Goal: Task Accomplishment & Management: Use online tool/utility

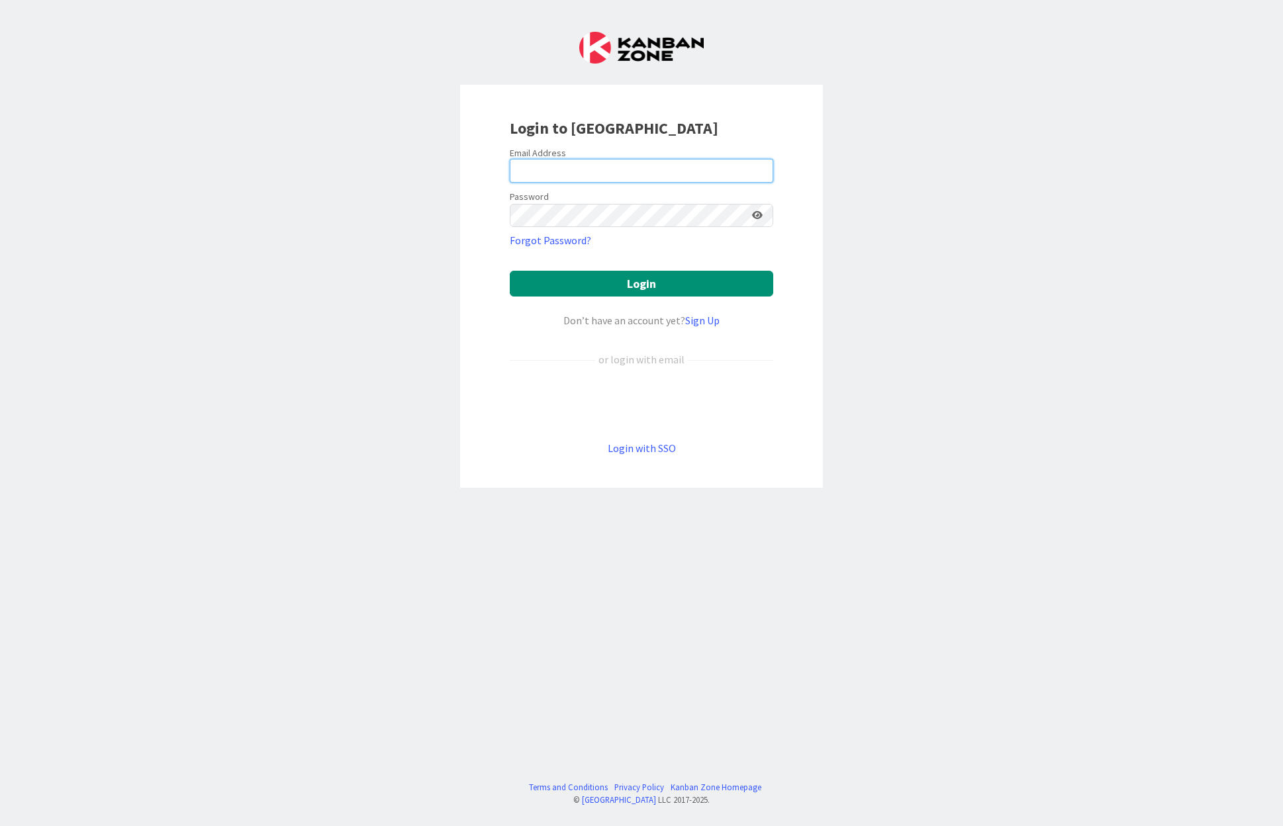
click at [664, 160] on input "email" at bounding box center [642, 171] width 264 height 24
type input "[EMAIL_ADDRESS][DOMAIN_NAME]"
click at [510, 271] on button "Login" at bounding box center [642, 284] width 264 height 26
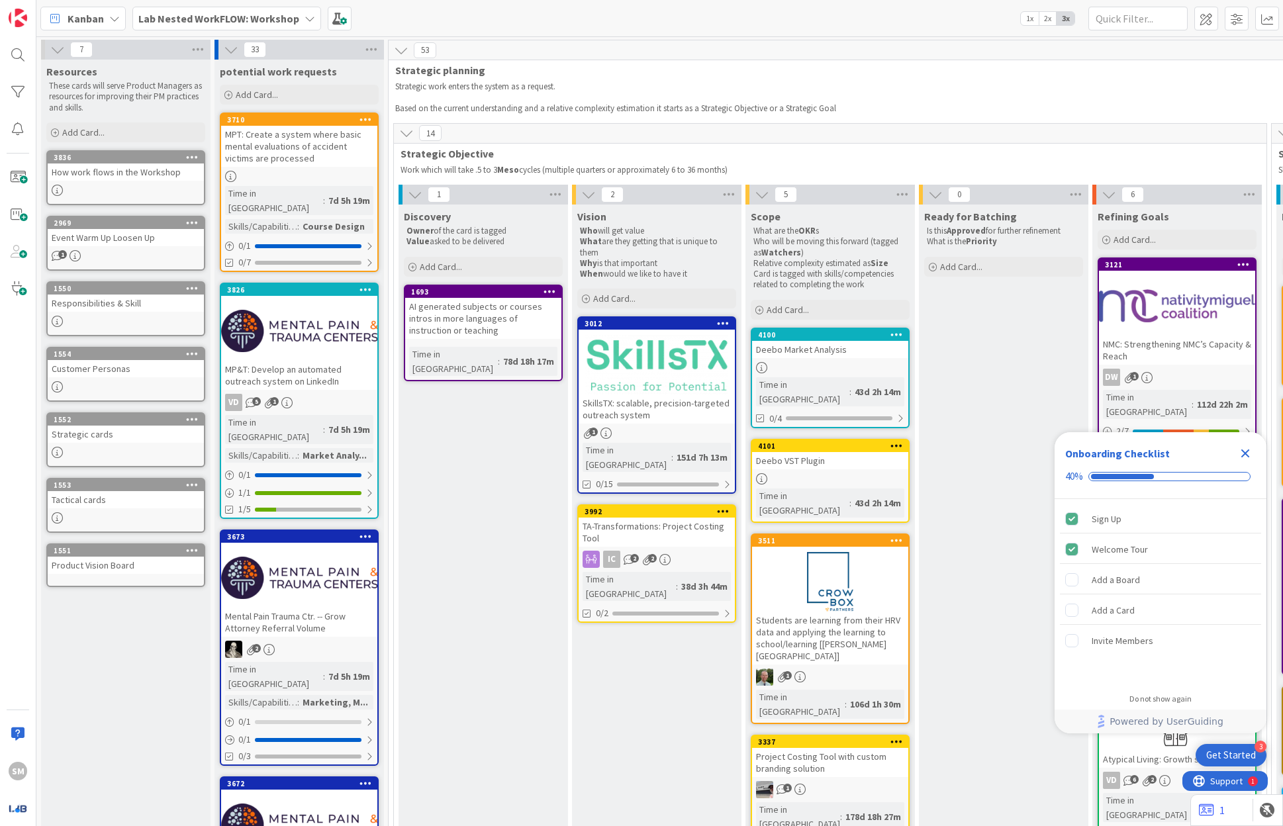
click at [1260, 447] on div "Onboarding Checklist 40%" at bounding box center [1161, 465] width 212 height 67
click at [1250, 468] on div "Onboarding Checklist 40%" at bounding box center [1161, 465] width 212 height 67
click at [1244, 452] on icon "Close Checklist" at bounding box center [1246, 454] width 9 height 9
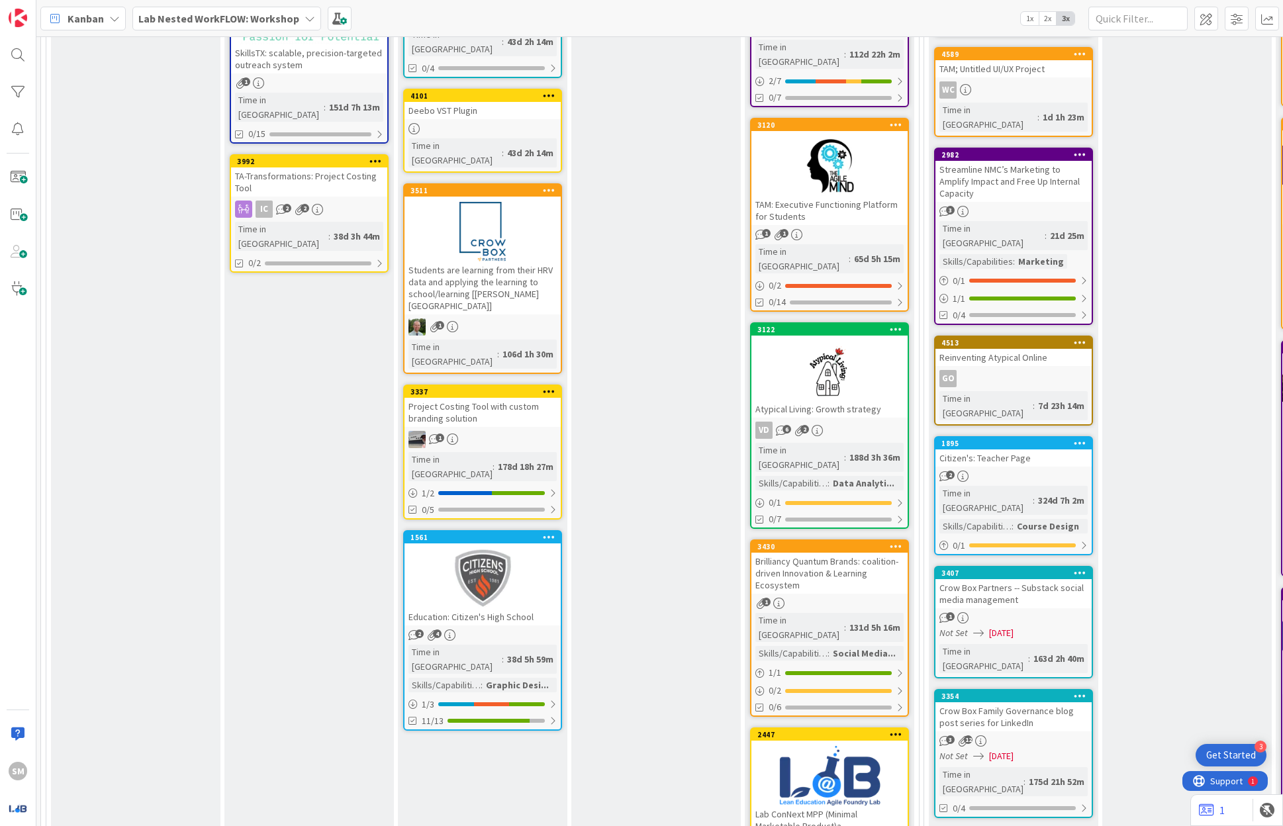
scroll to position [0, 348]
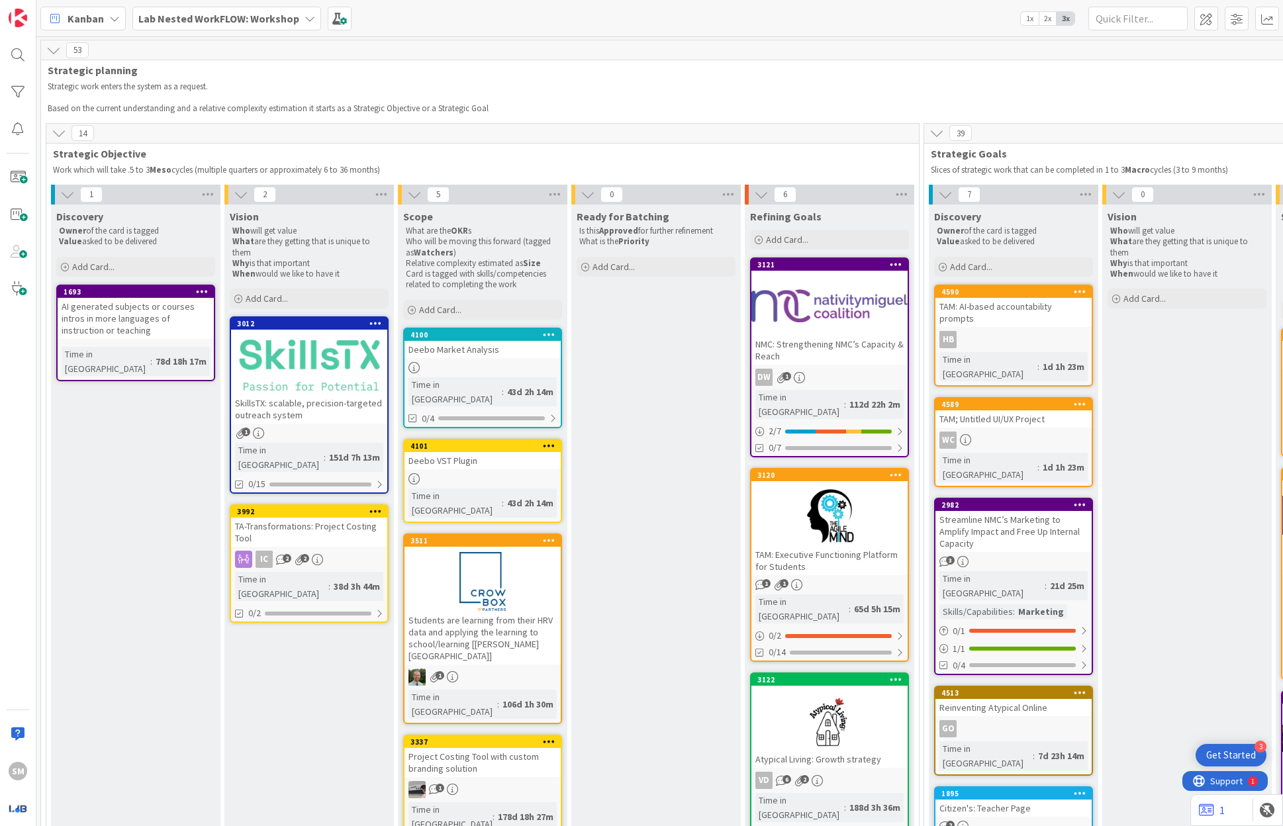
click at [826, 319] on div at bounding box center [830, 306] width 156 height 60
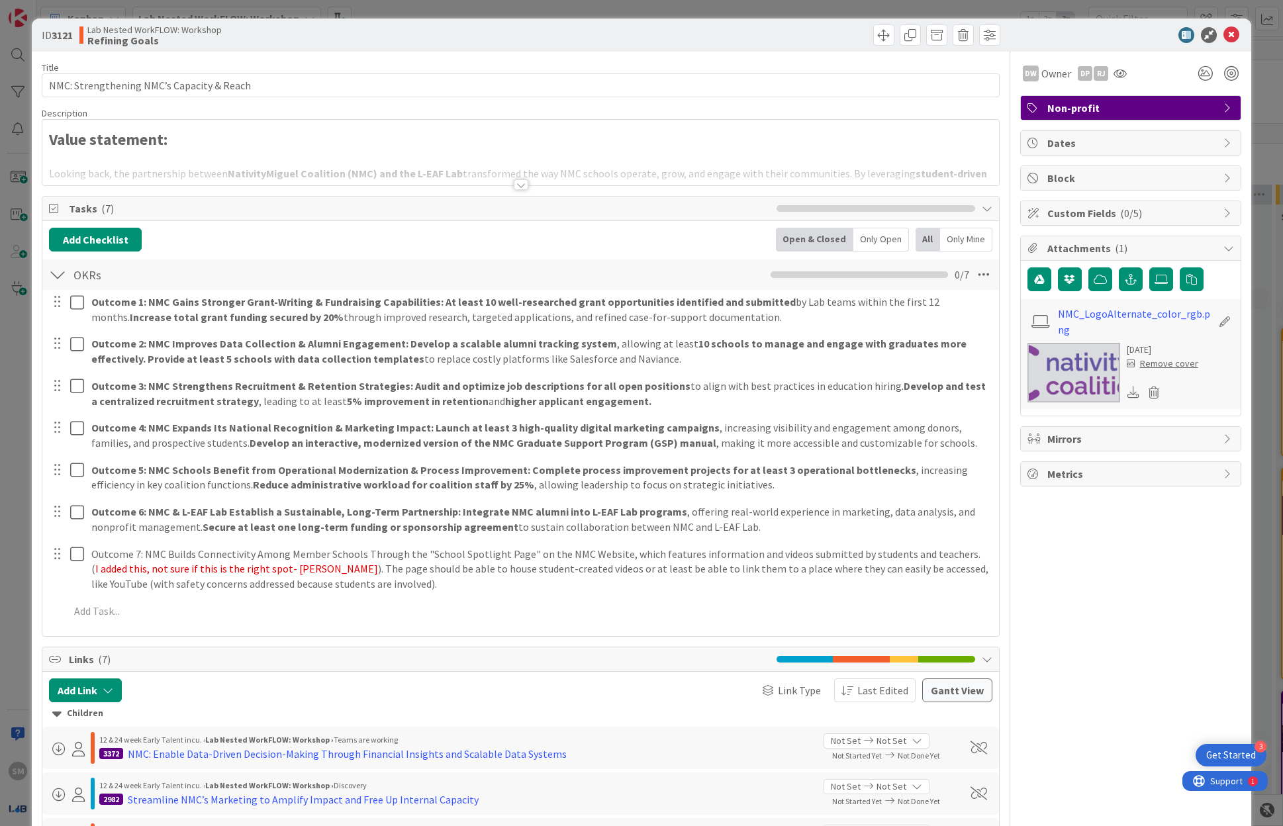
click at [532, 194] on div "Title 42 / 128 NMC: Strengthening NMC’s Capacity & Reach Description Value stat…" at bounding box center [521, 607] width 958 height 1111
click at [479, 174] on div at bounding box center [520, 169] width 956 height 34
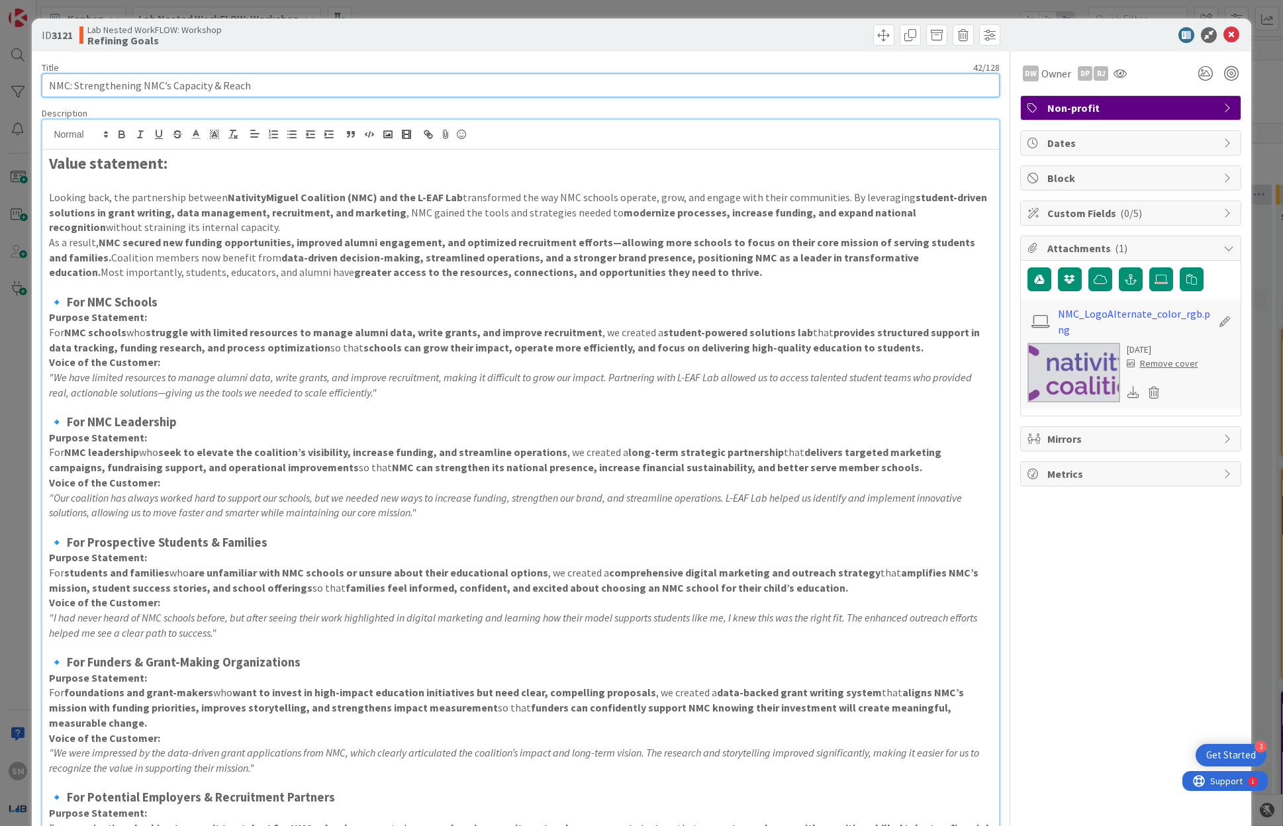
click at [347, 87] on input "NMC: Strengthening NMC’s Capacity & Reach" at bounding box center [521, 86] width 958 height 24
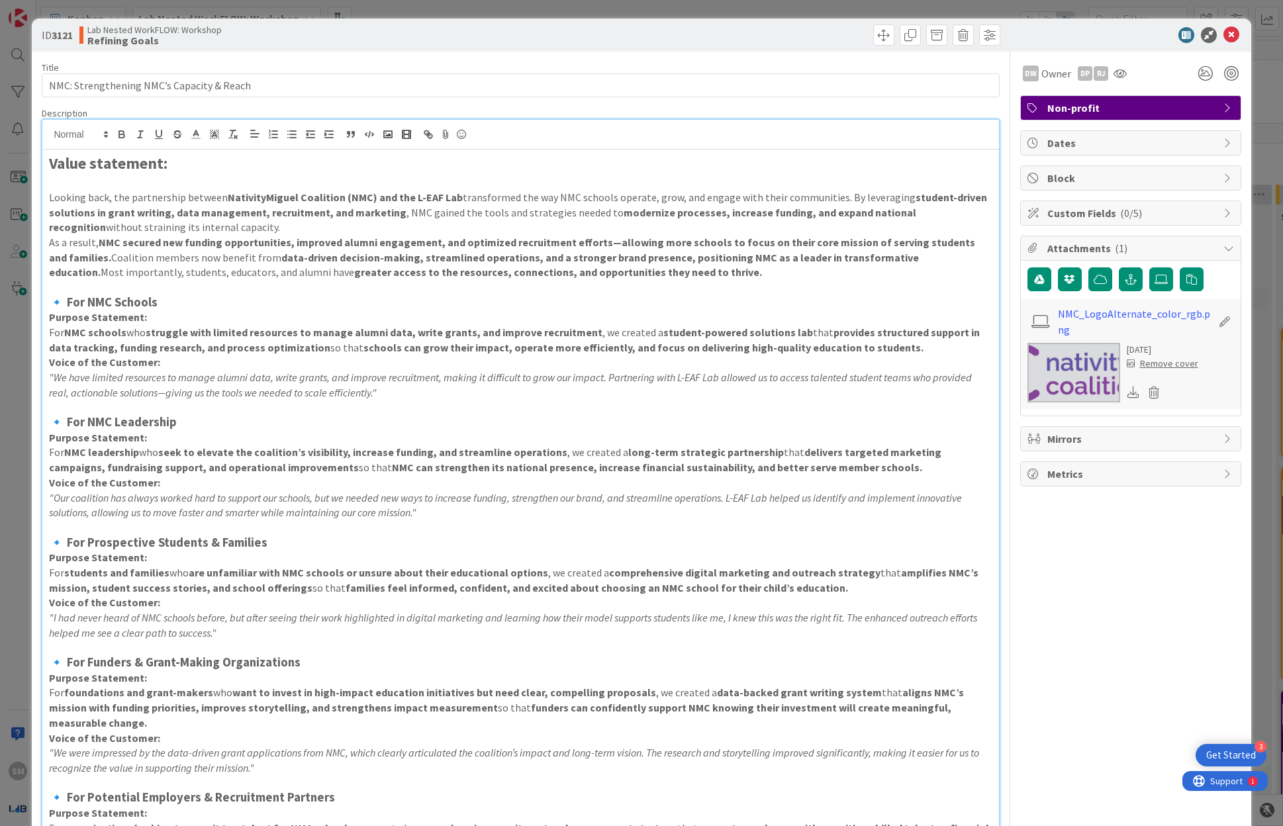
click at [583, 385] on p ""We have limited resources to manage alumni data, write grants, and improve rec…" at bounding box center [520, 385] width 943 height 30
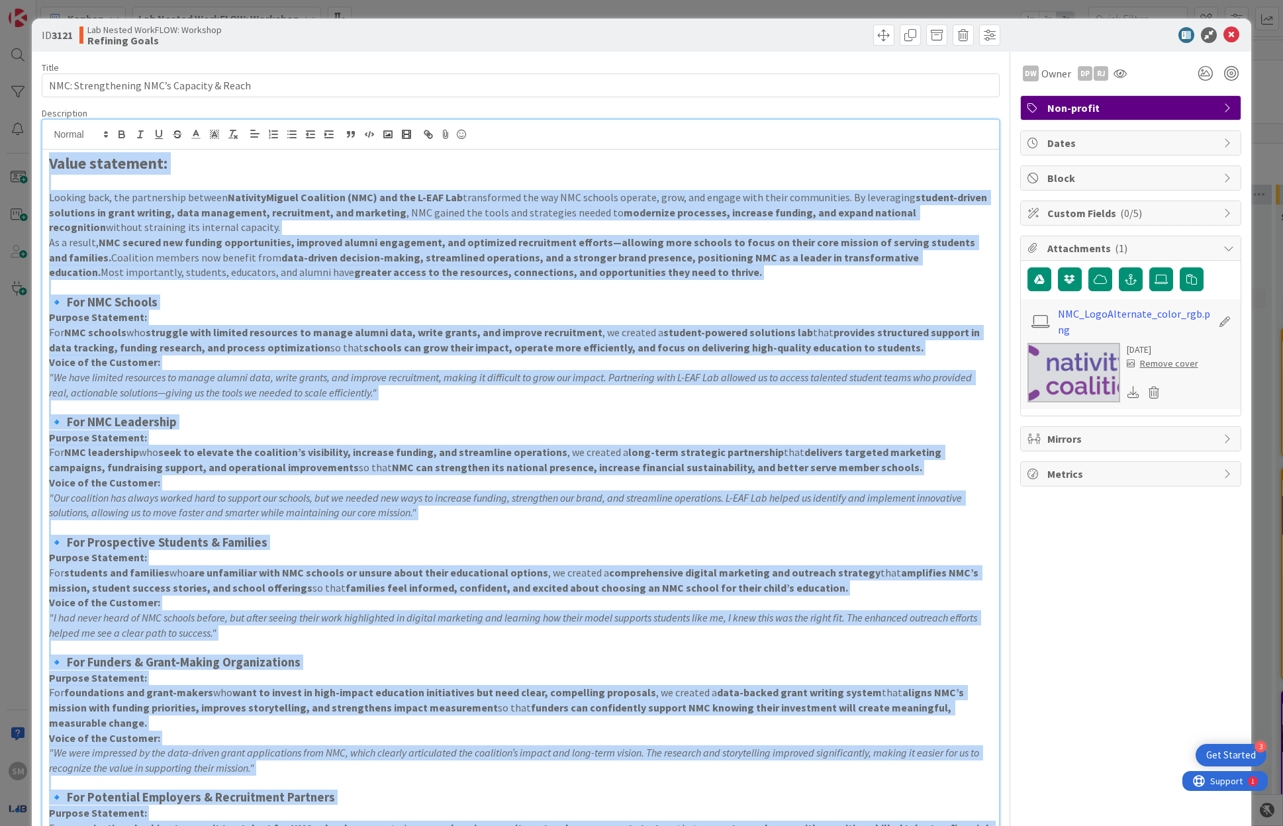
copy div "Lorem ipsumdolo: Sitamet cons, adi elitseddoei tempori UtlaboreEtdolo Magnaaliq…"
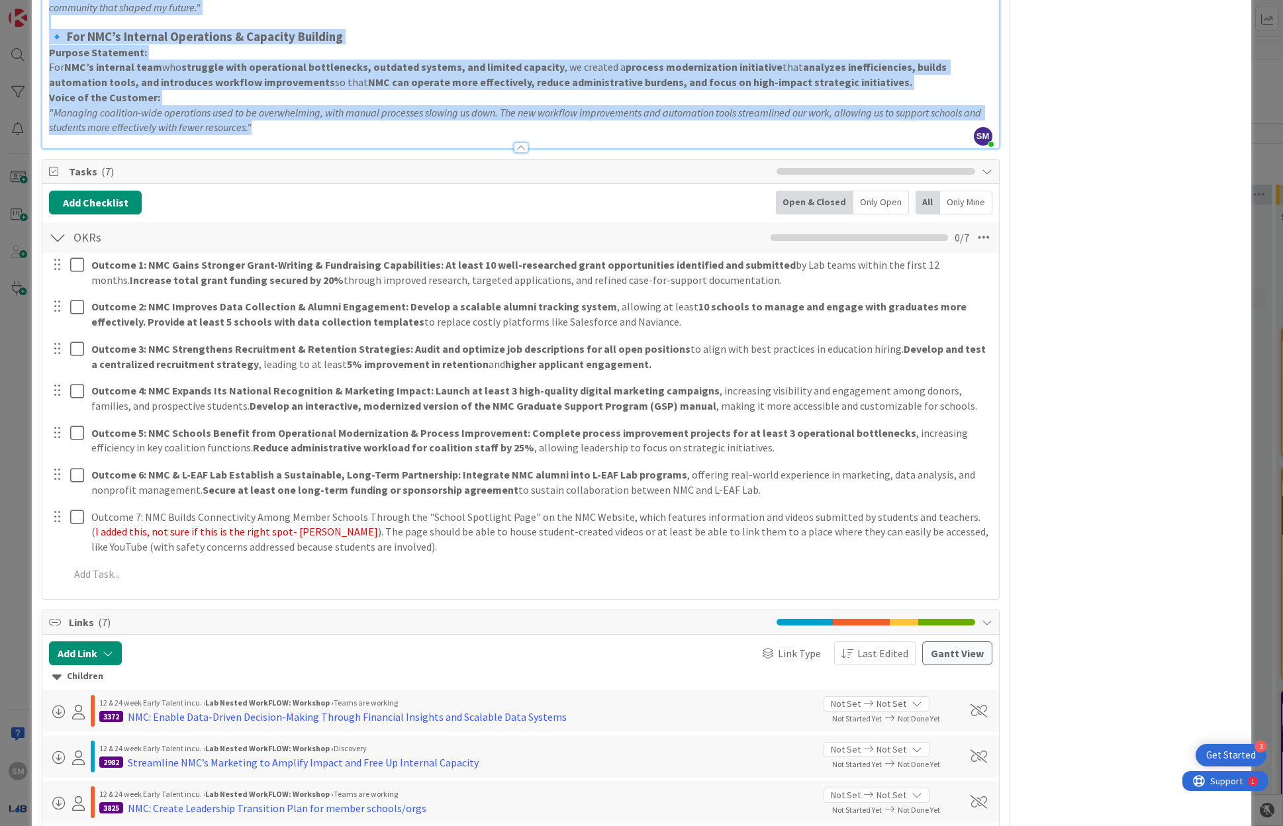
scroll to position [997, 0]
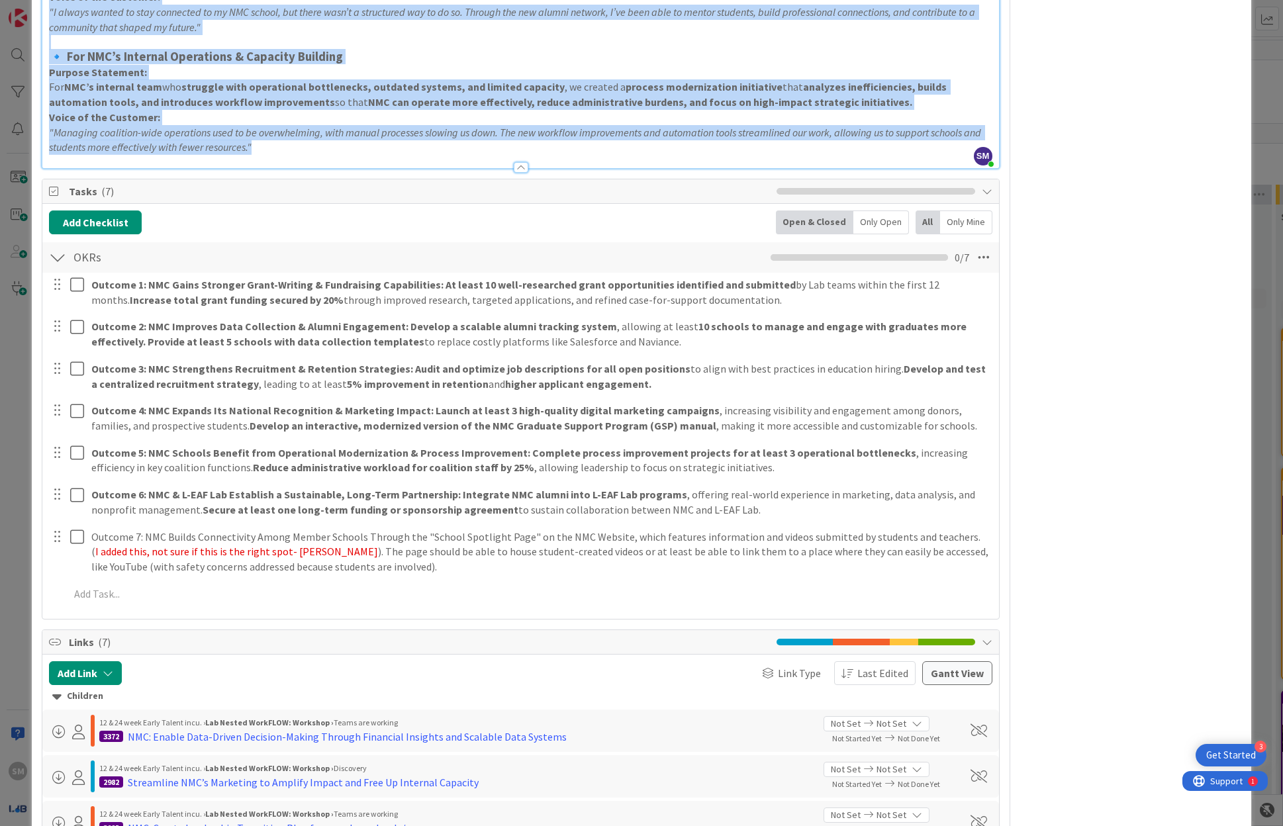
click at [1154, 160] on div "DW Owner DP RJ Non-profit Dates Block Custom Fields ( 0/5 ) Attachments ( 1 ) N…" at bounding box center [1131, 100] width 221 height 2091
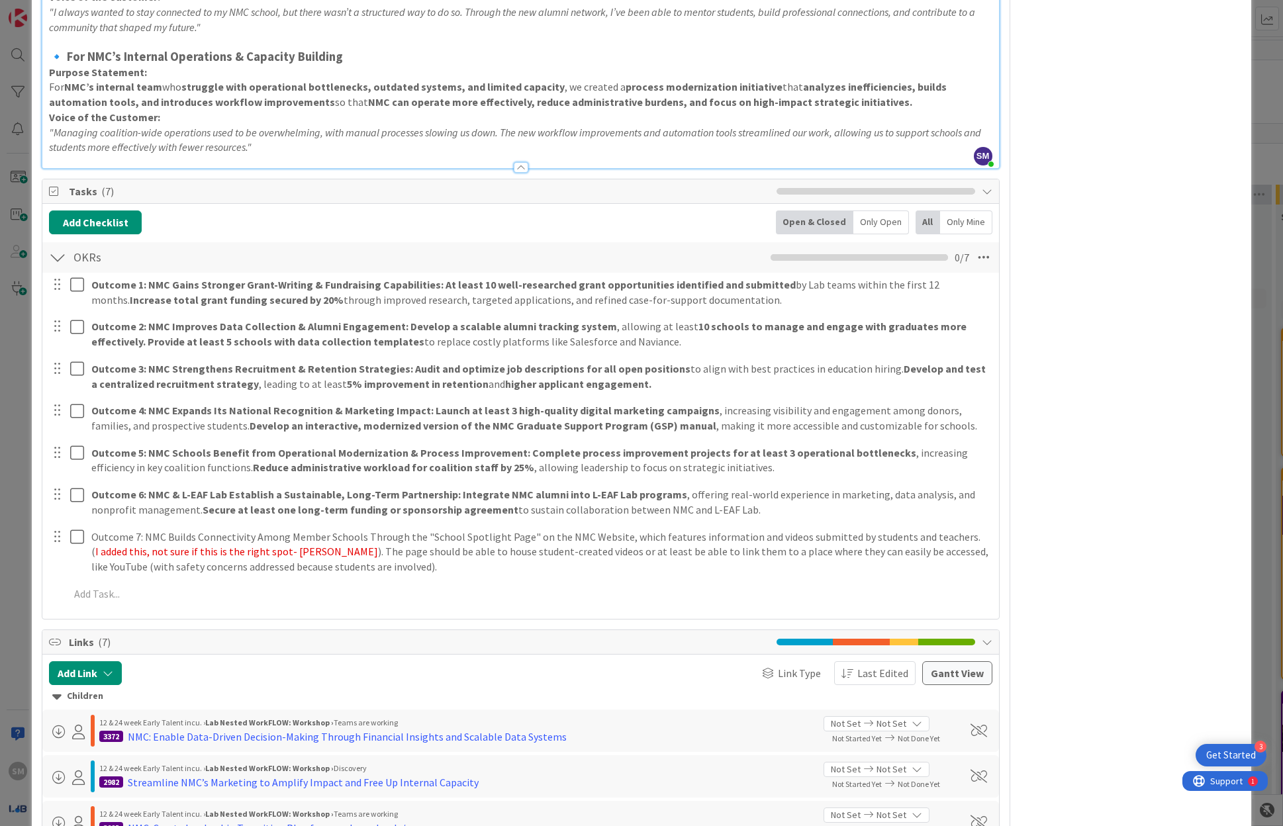
scroll to position [0, 0]
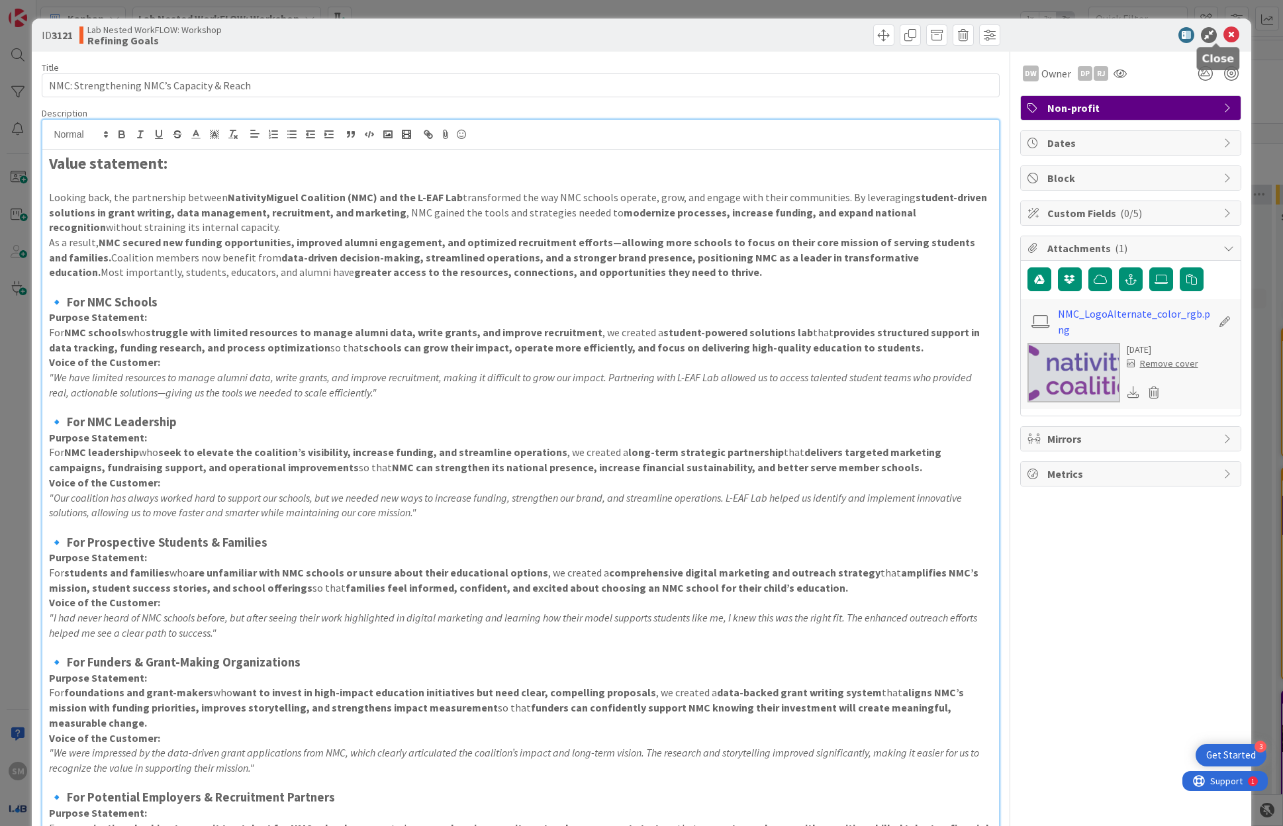
click at [1224, 37] on icon at bounding box center [1232, 35] width 16 height 16
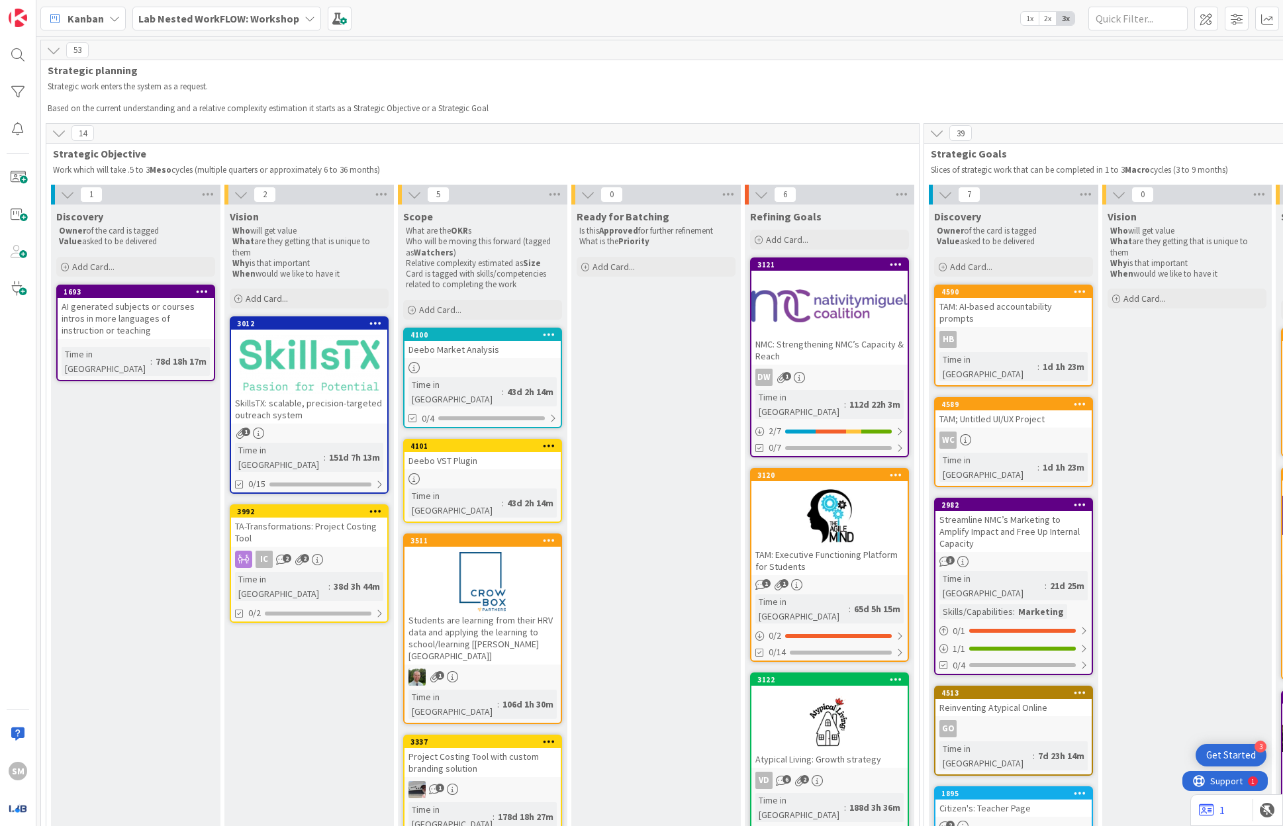
click at [831, 505] on div at bounding box center [830, 517] width 156 height 60
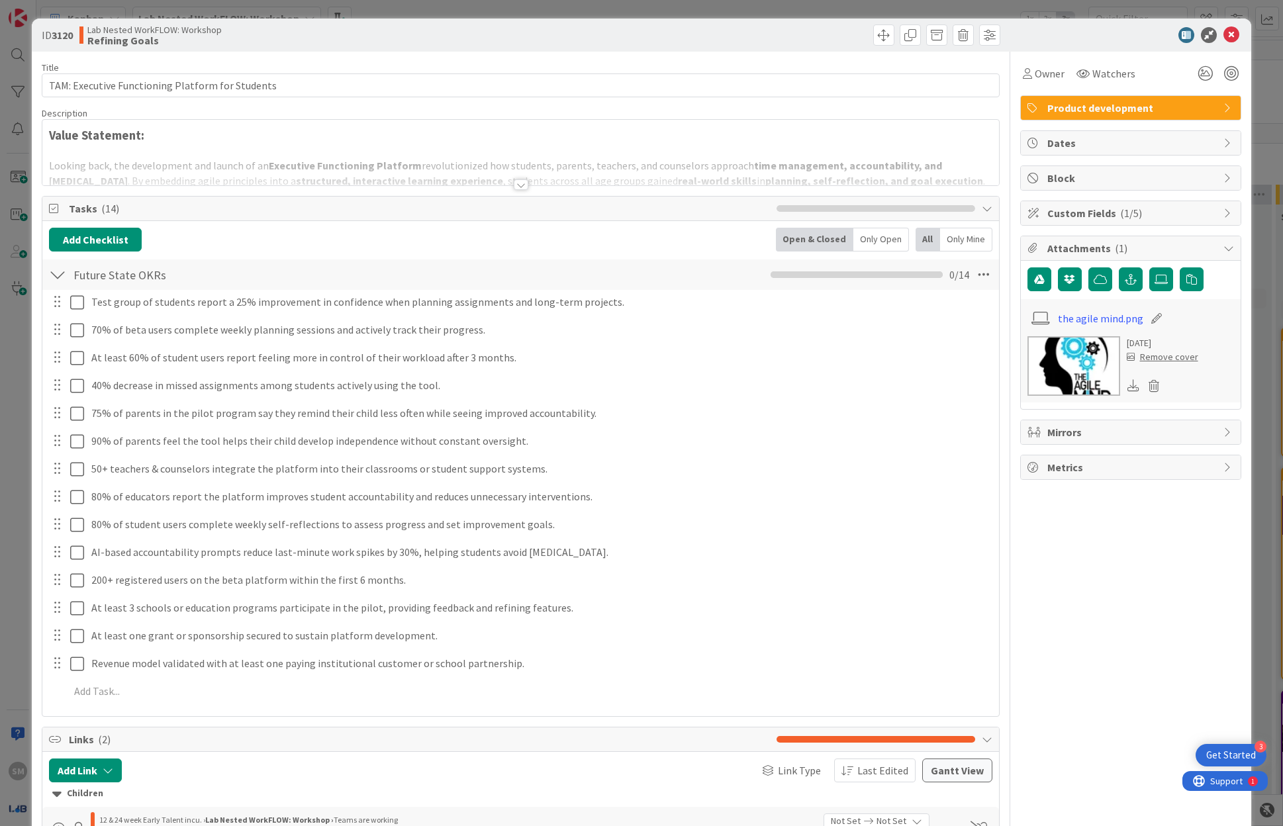
click at [286, 72] on div "Title 48 / 128" at bounding box center [521, 68] width 958 height 12
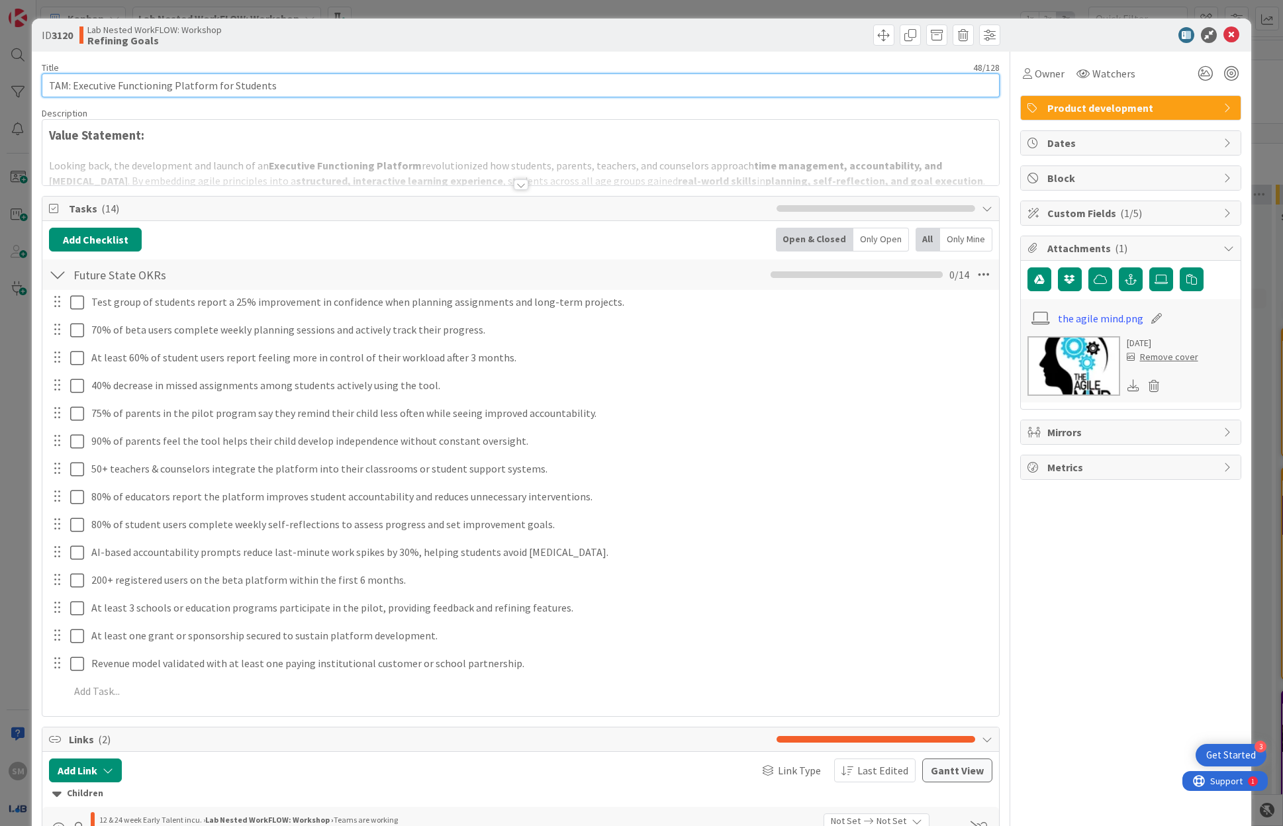
click at [286, 84] on input "TAM: Executive Functioning Platform for Students" at bounding box center [521, 86] width 958 height 24
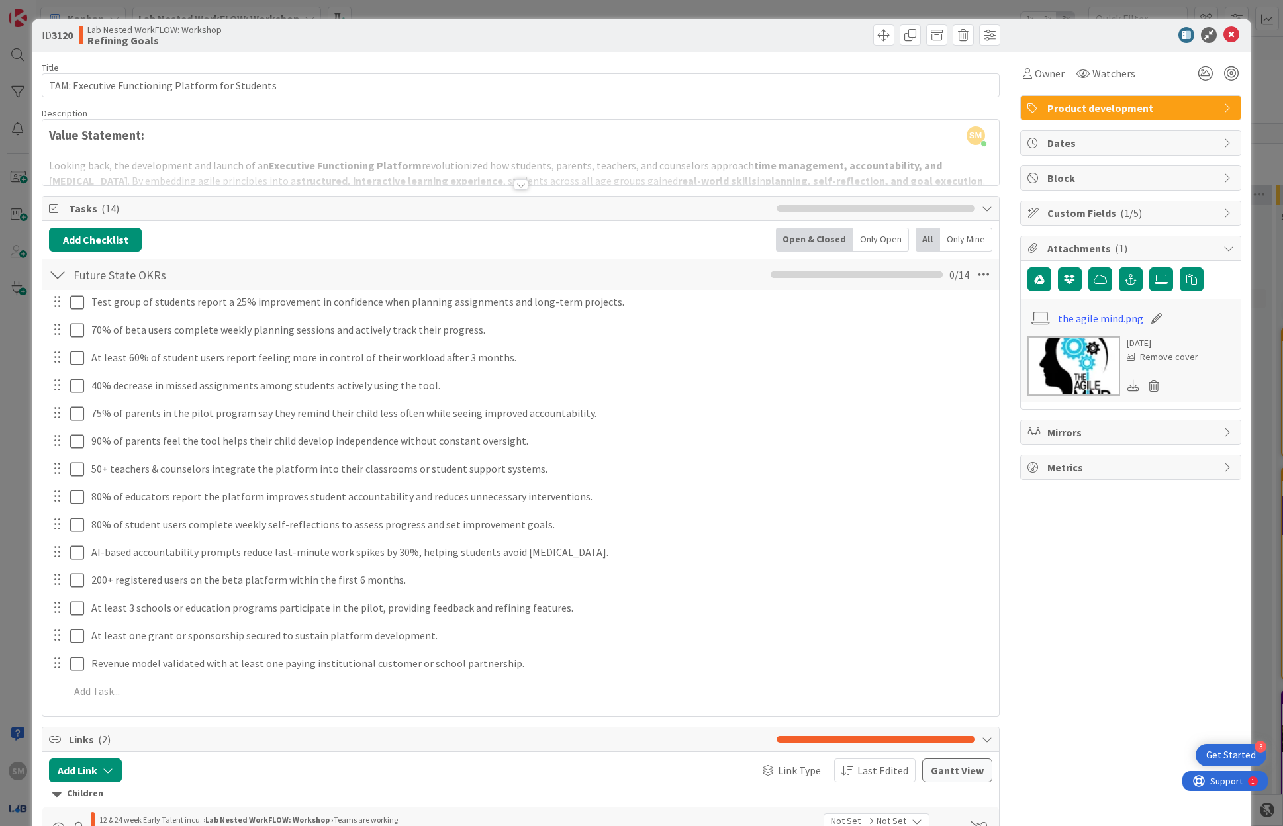
click at [391, 155] on div at bounding box center [520, 169] width 956 height 34
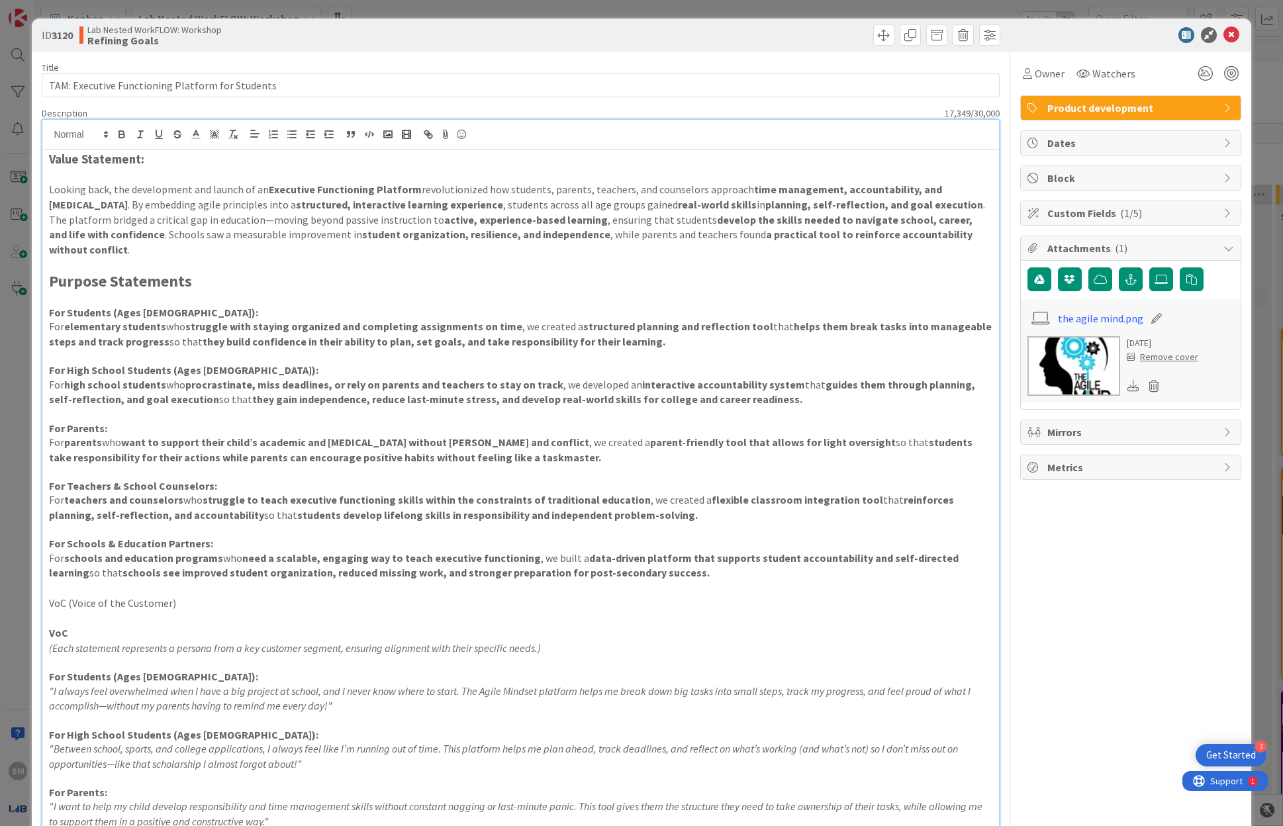
click at [397, 228] on strong "student organization, resilience, and independence" at bounding box center [486, 234] width 248 height 13
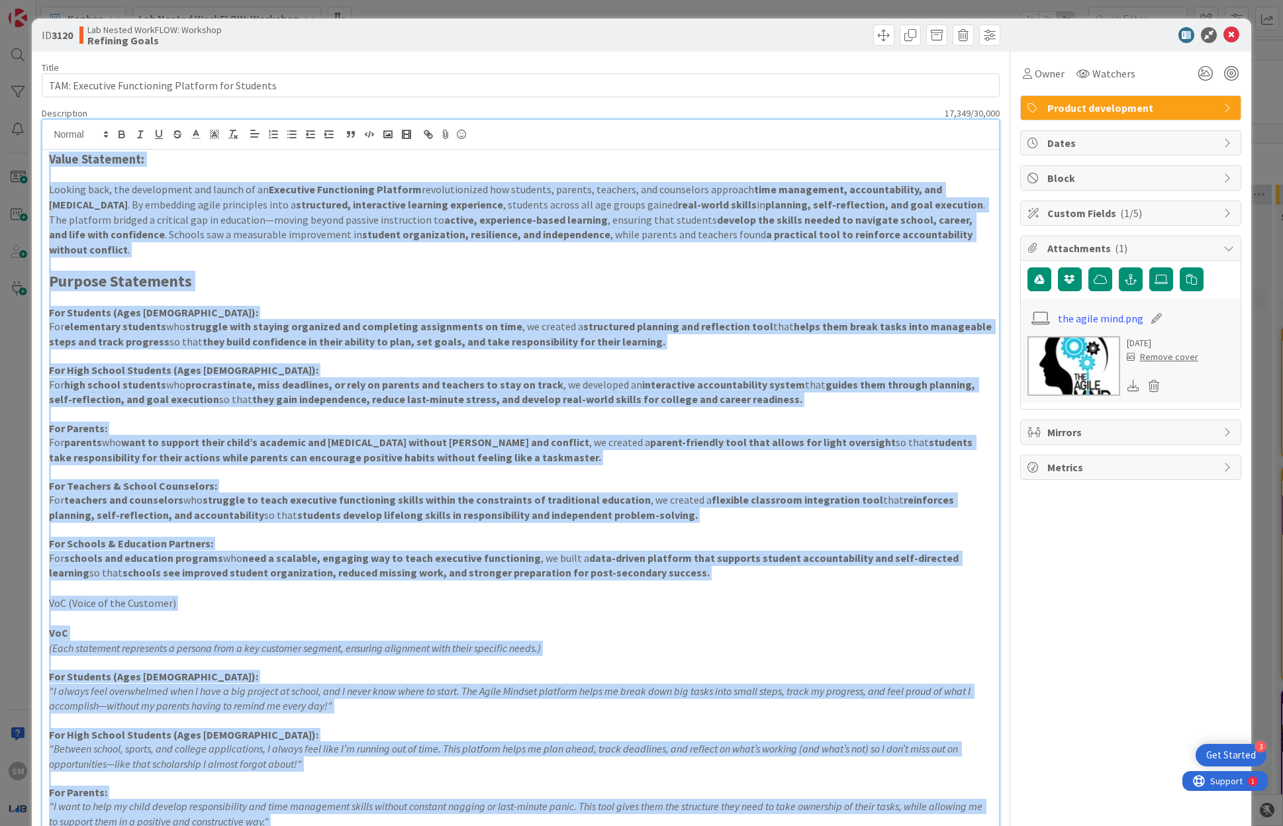
copy div "Lorem Ipsumdolo: Sitamet cons, adi elitseddoei tem incidi ut la Etdolorem Aliqu…"
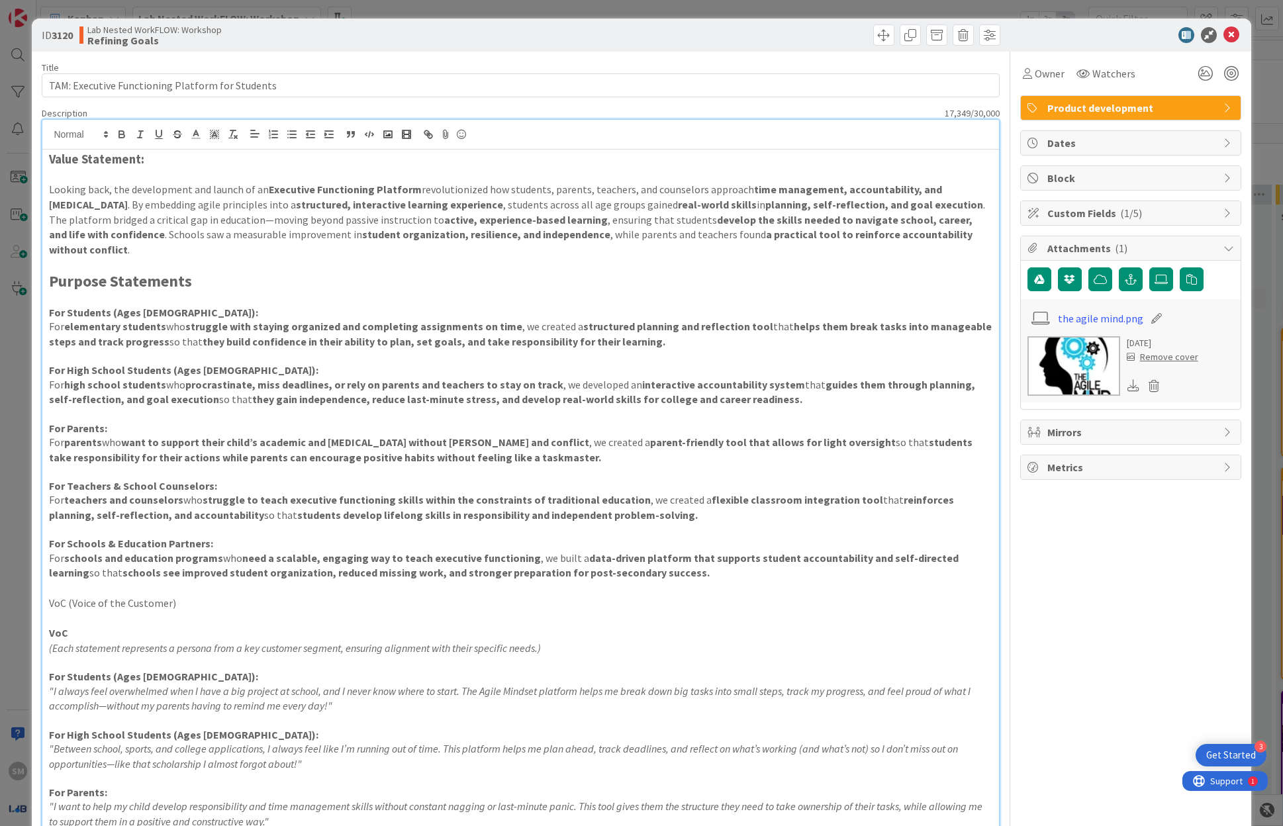
click at [1224, 32] on icon at bounding box center [1232, 35] width 16 height 16
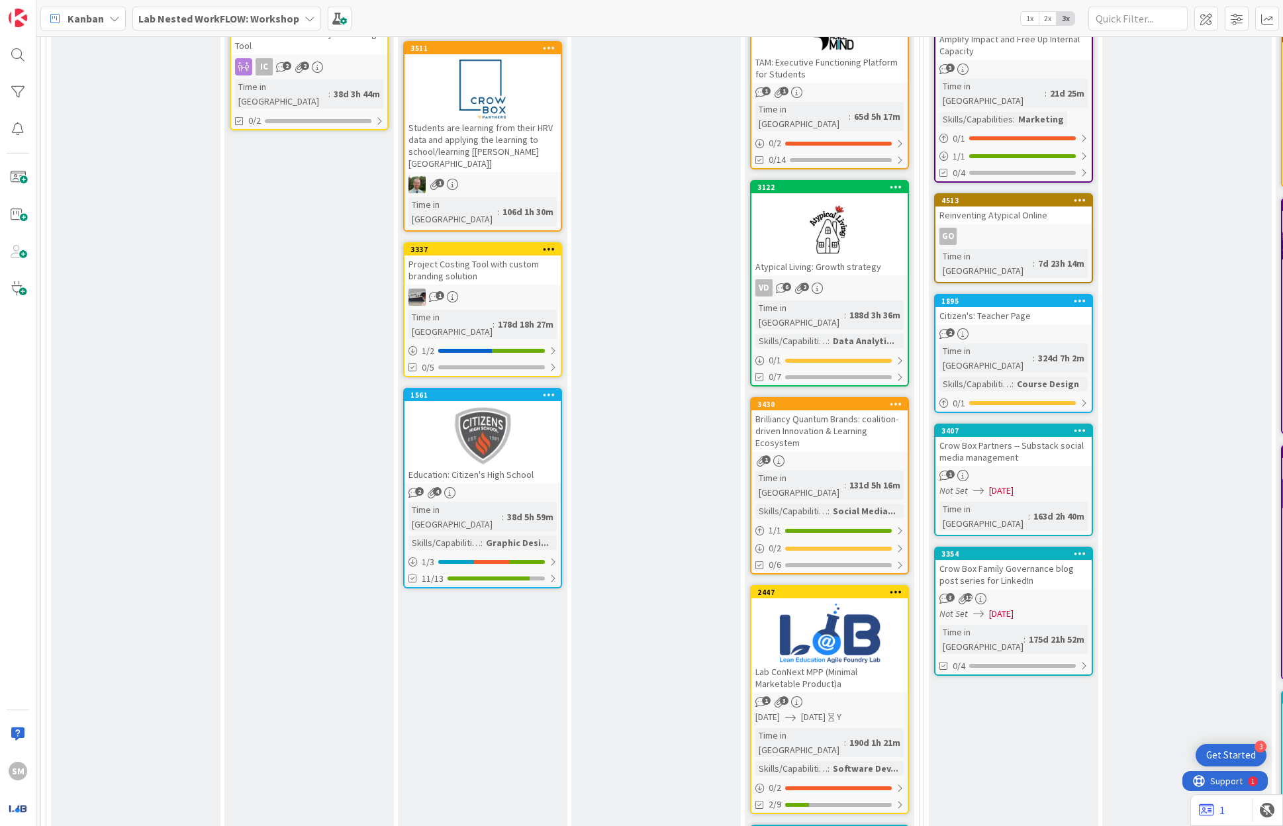
scroll to position [499, 348]
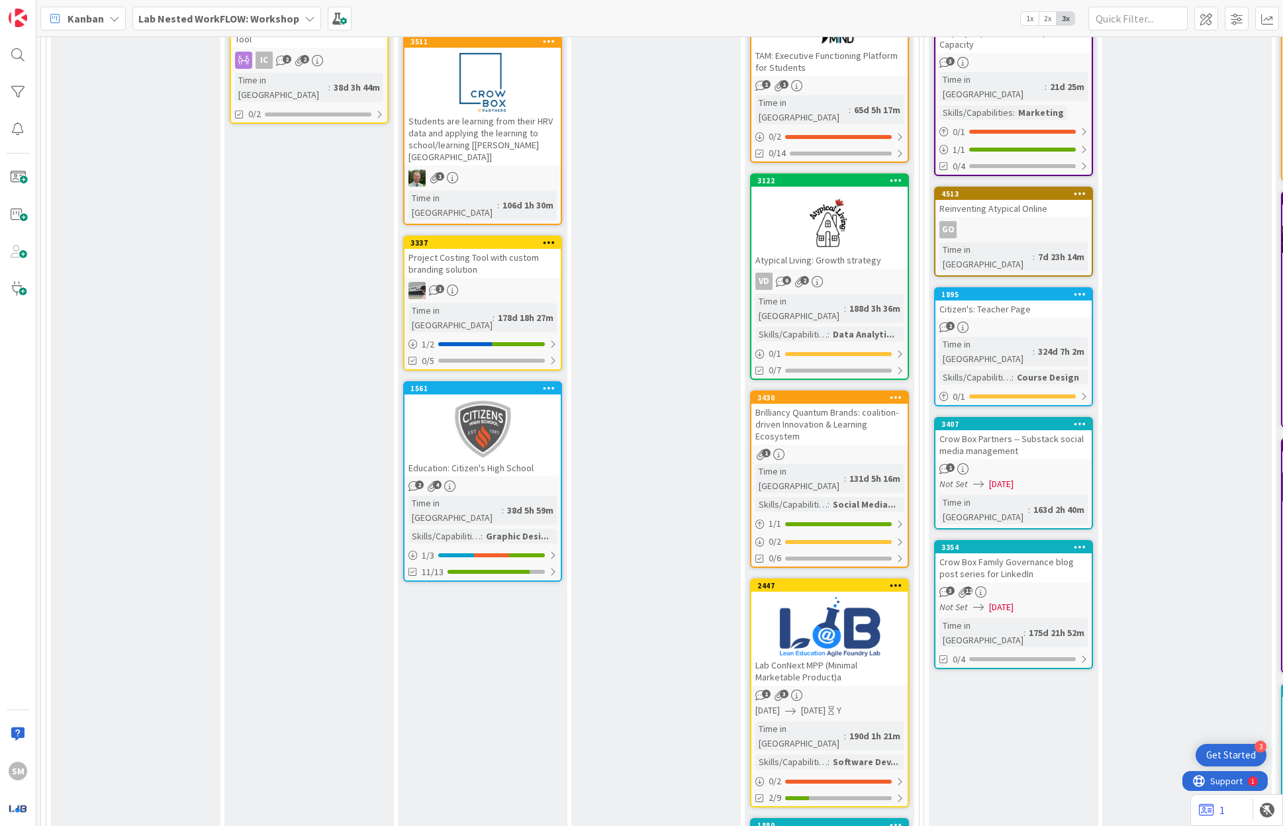
click at [840, 213] on div at bounding box center [830, 222] width 156 height 60
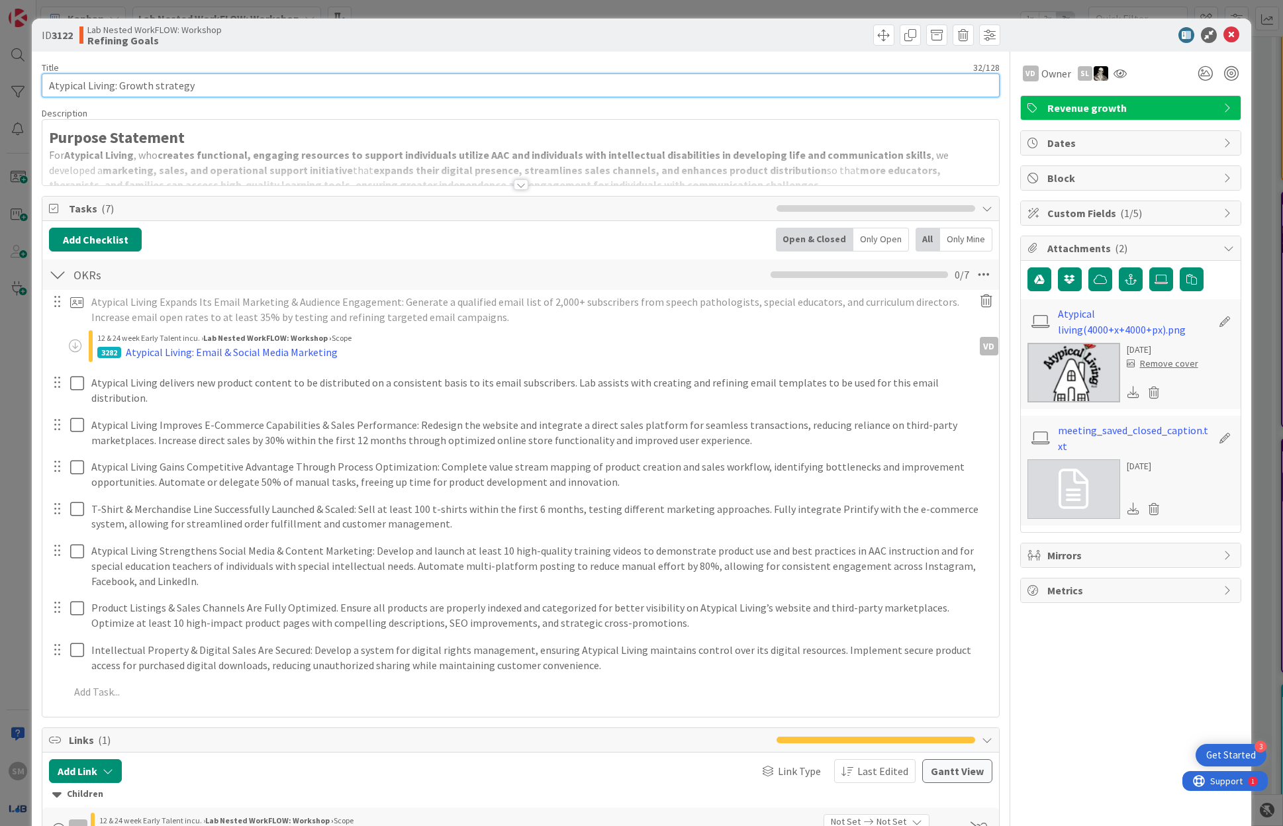
click at [391, 96] on input "Atypical Living: Growth strategy" at bounding box center [521, 86] width 958 height 24
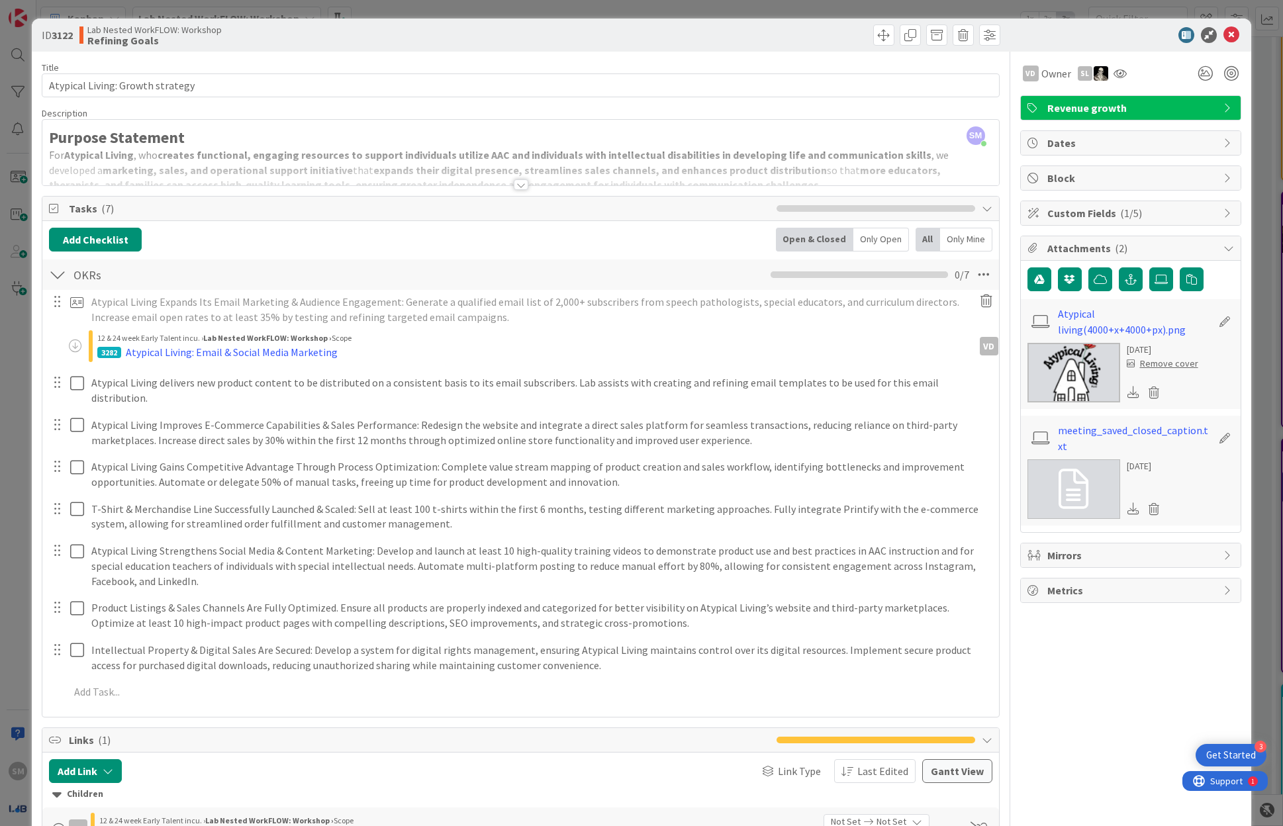
click at [403, 148] on div "Purpose Statement For Atypical Living , who creates functional, engaging resour…" at bounding box center [520, 156] width 956 height 60
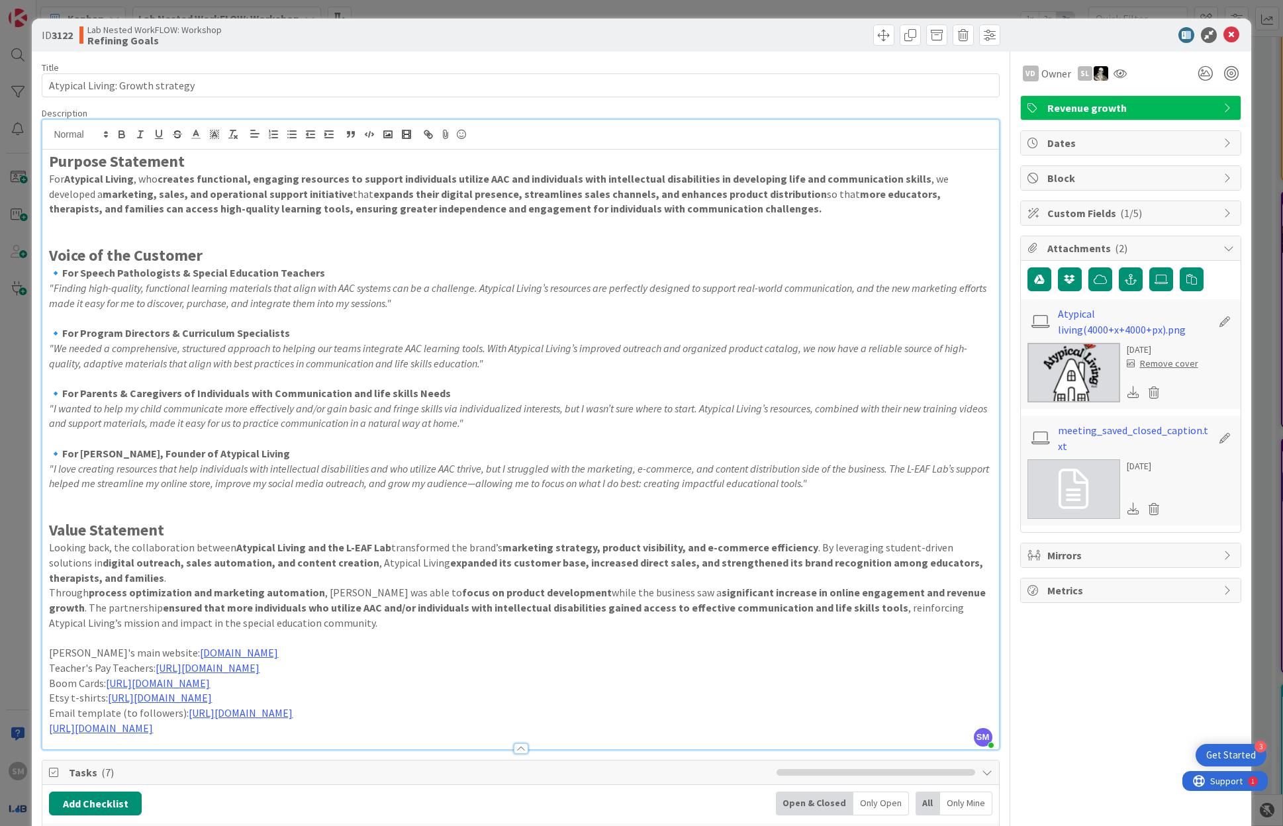
copy div "Loremip Dolorsita Con Adipisci Elitse , doe tempori utlaboreet, dolorema aliqua…"
click at [1213, 23] on div "ID 3122 Lab Nested WorkFLOW: Workshop Refining Goals" at bounding box center [641, 35] width 1219 height 33
click at [1224, 30] on icon at bounding box center [1232, 35] width 16 height 16
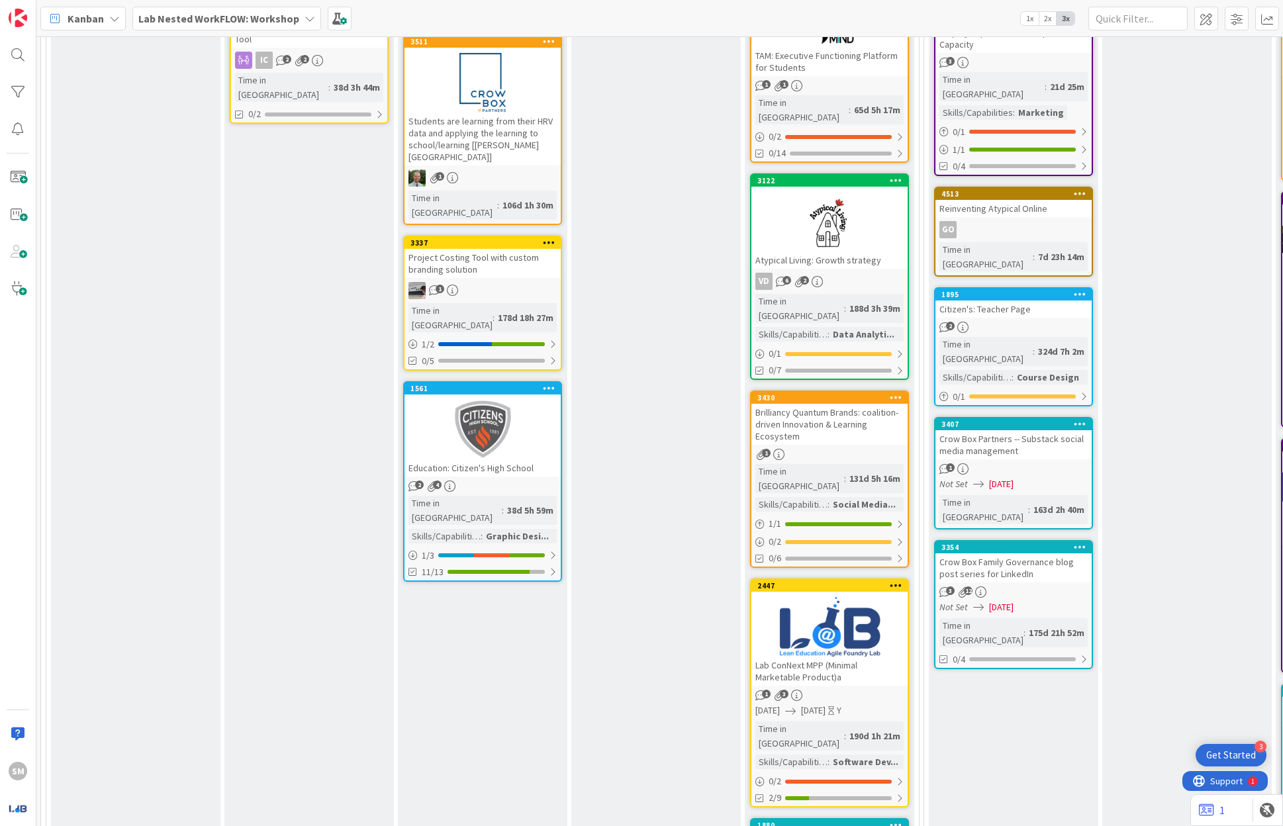
click at [792, 404] on div "Brilliancy Quantum Brands: coalition-driven Innovation & Learning Ecosystem" at bounding box center [830, 424] width 156 height 41
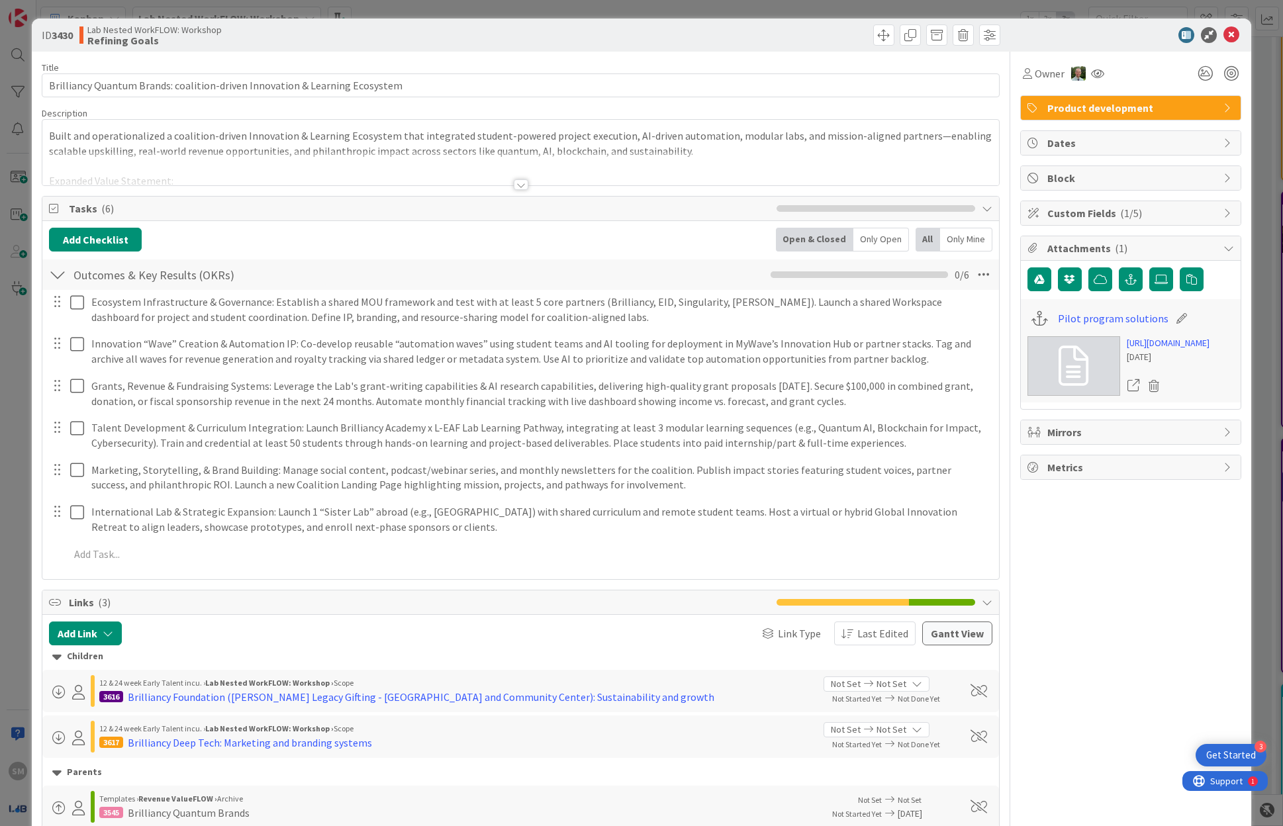
click at [393, 104] on div "Title 75 / 128 Brilliancy Quantum Brands: coalition-driven Innovation & Learnin…" at bounding box center [521, 500] width 958 height 896
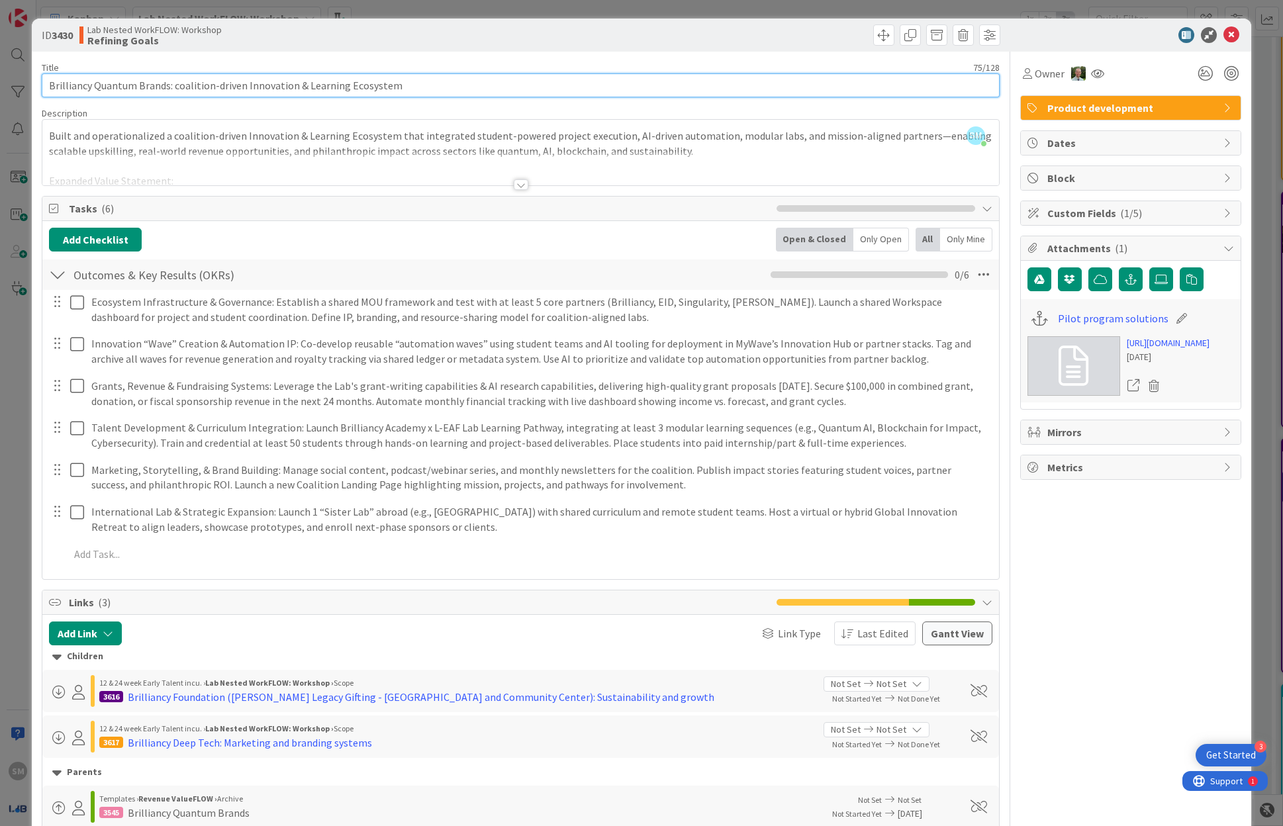
click at [391, 93] on input "Brilliancy Quantum Brands: coalition-driven Innovation & Learning Ecosystem" at bounding box center [521, 86] width 958 height 24
click at [391, 92] on input "Brilliancy Quantum Brands: coalition-driven Innovation & Learning Ecosystem" at bounding box center [521, 86] width 958 height 24
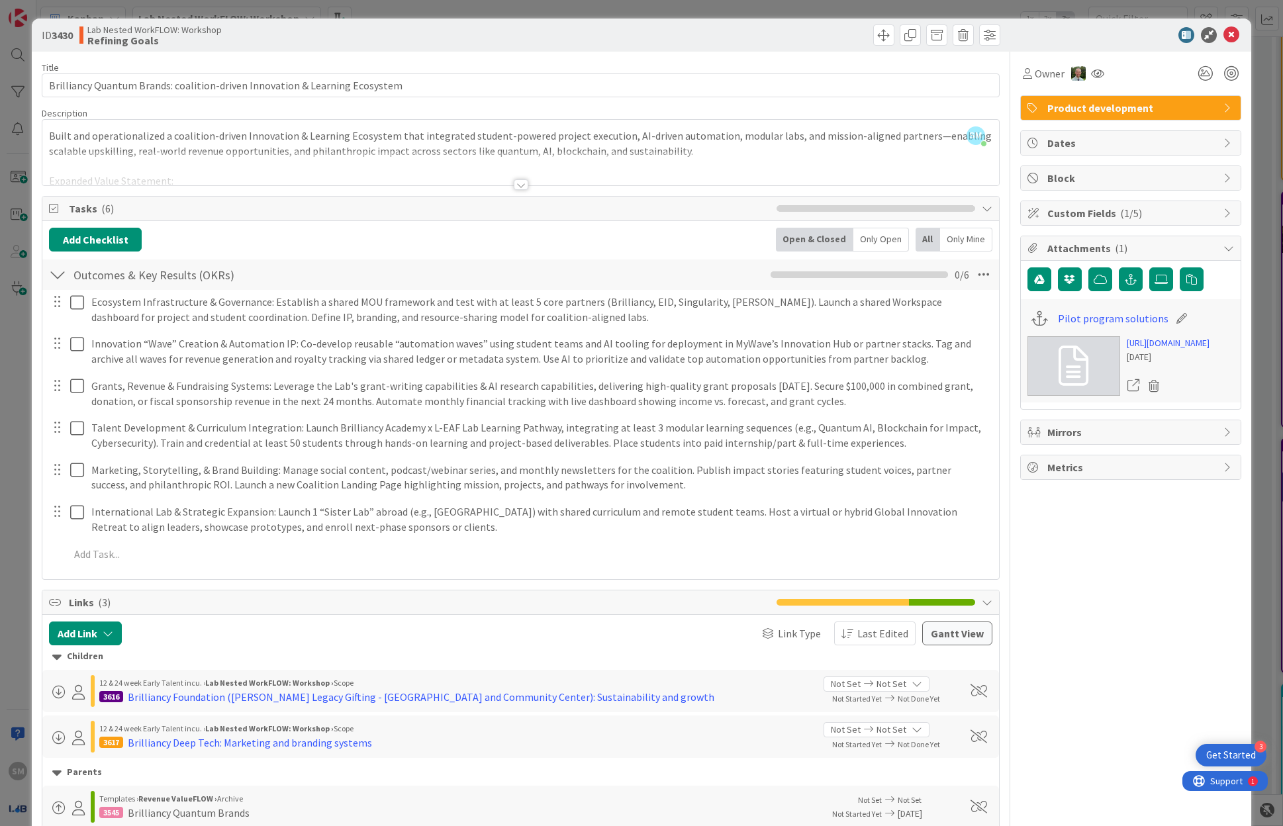
click at [451, 141] on div "SM [PERSON_NAME] just joined Built and operationalized a coalition-driven Innov…" at bounding box center [520, 153] width 956 height 66
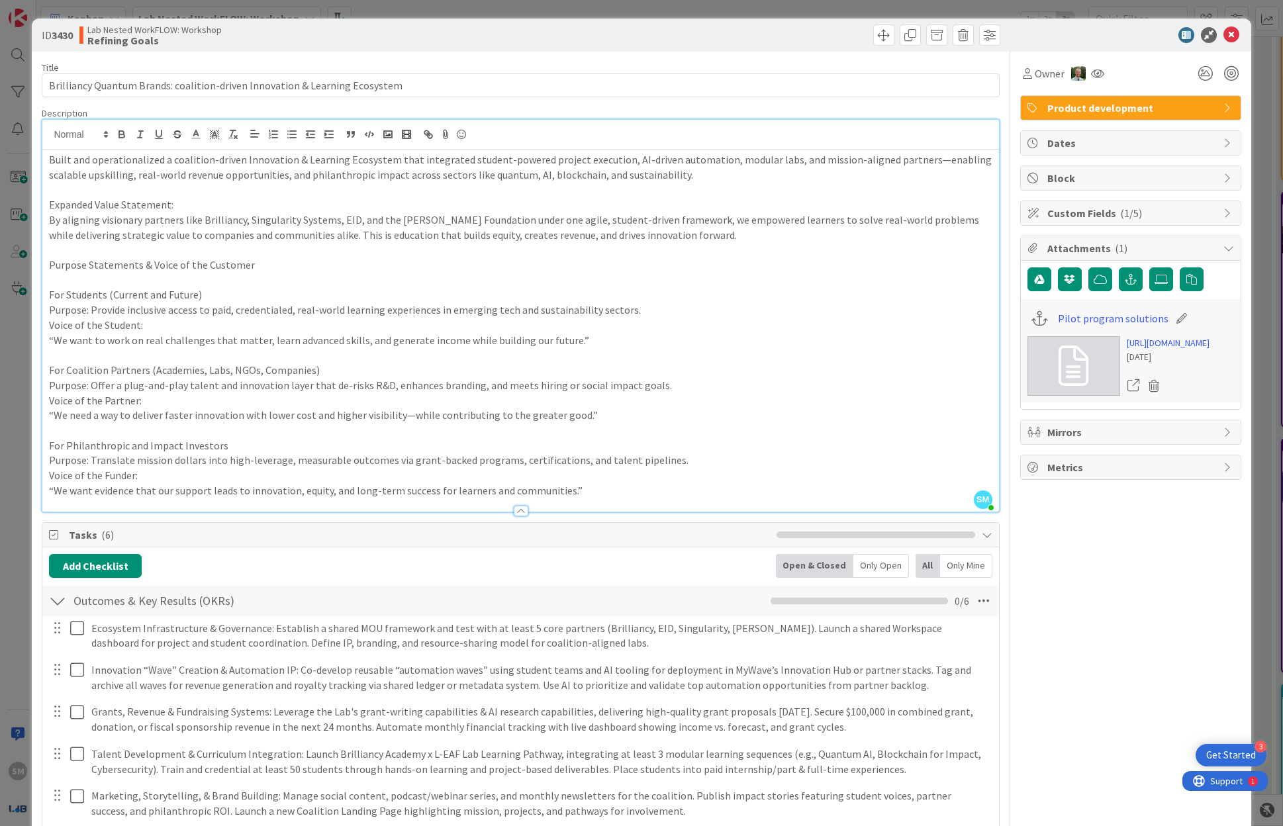
click at [456, 213] on p "By aligning visionary partners like Brilliancy, Singularity Systems, EID, and t…" at bounding box center [520, 228] width 943 height 30
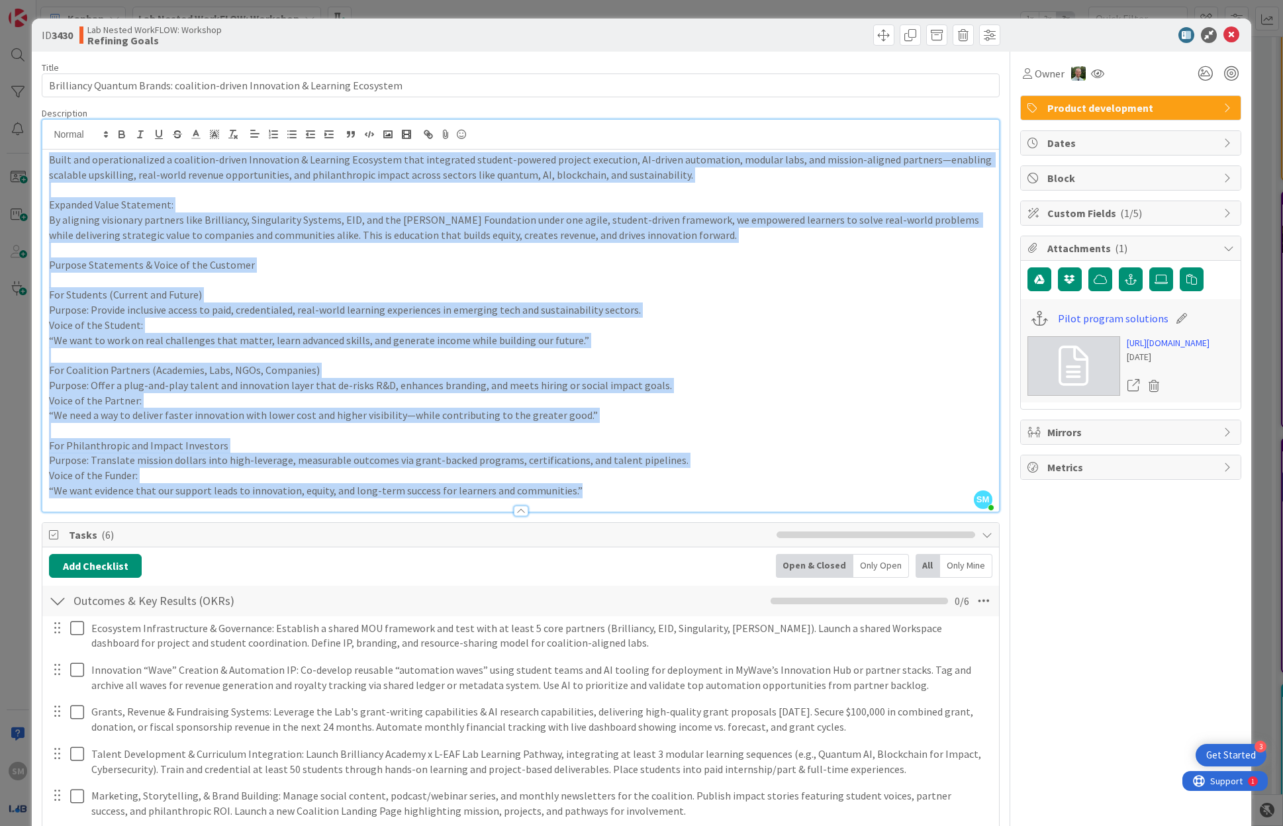
copy div "Lorem ips dolorsitametcon a elitseddo-eiusmo Temporinci & Utlabore Etdolorem al…"
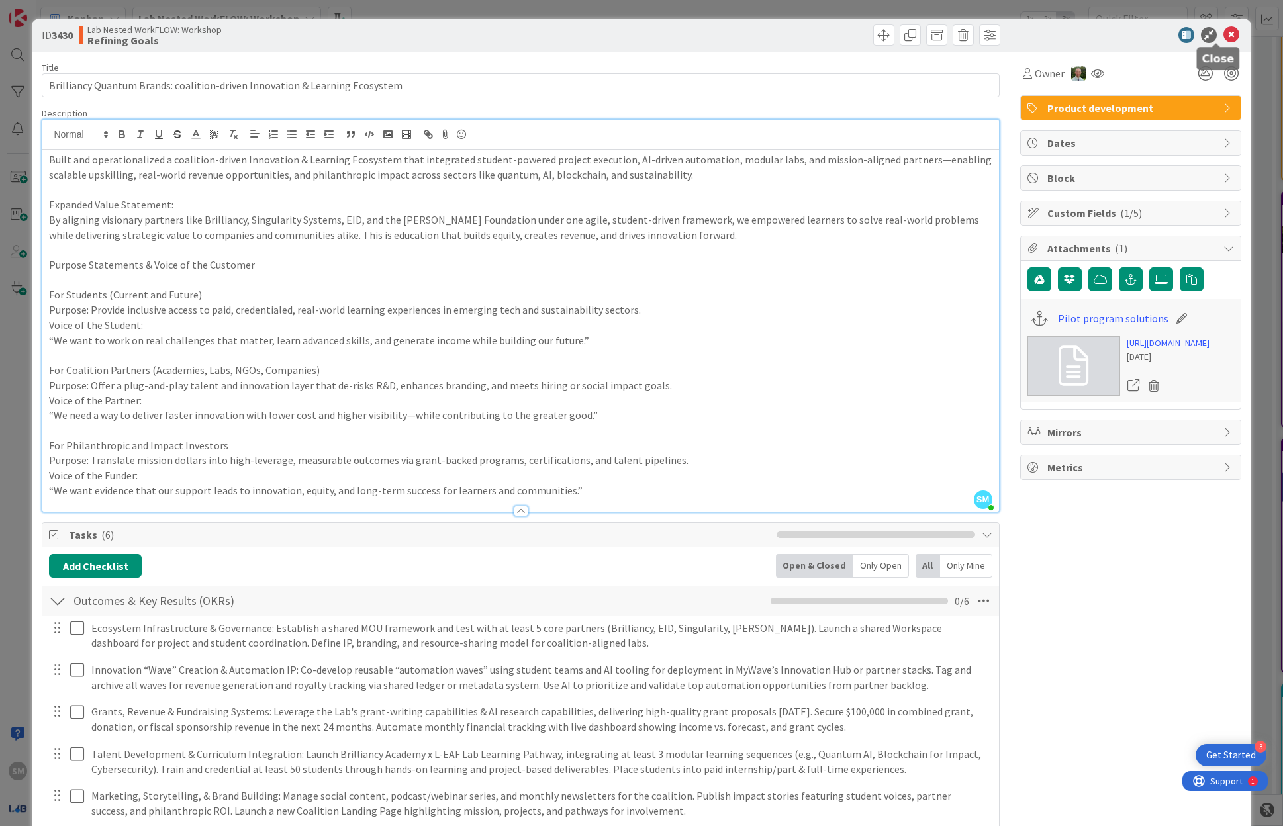
click at [1224, 32] on icon at bounding box center [1232, 35] width 16 height 16
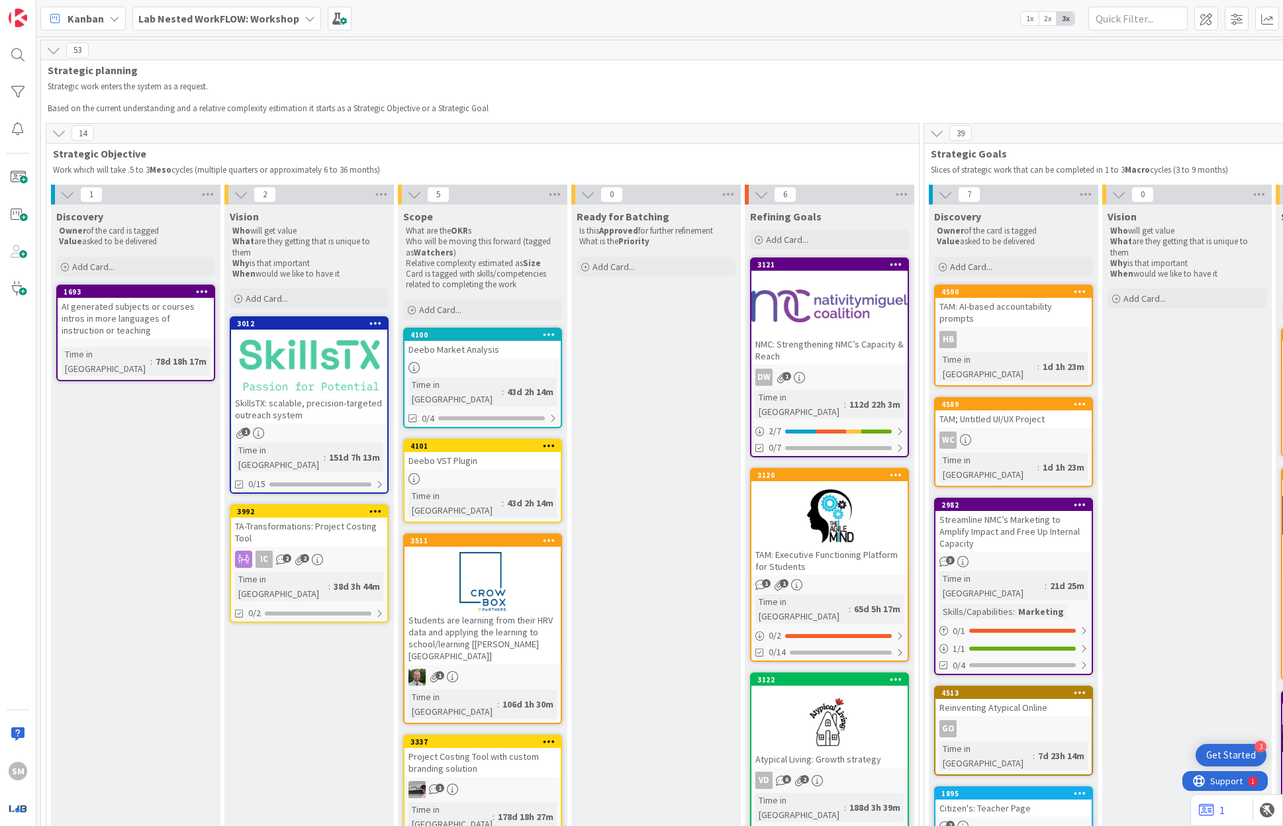
click at [169, 29] on div "Lab Nested WorkFLOW: Workshop" at bounding box center [226, 19] width 189 height 24
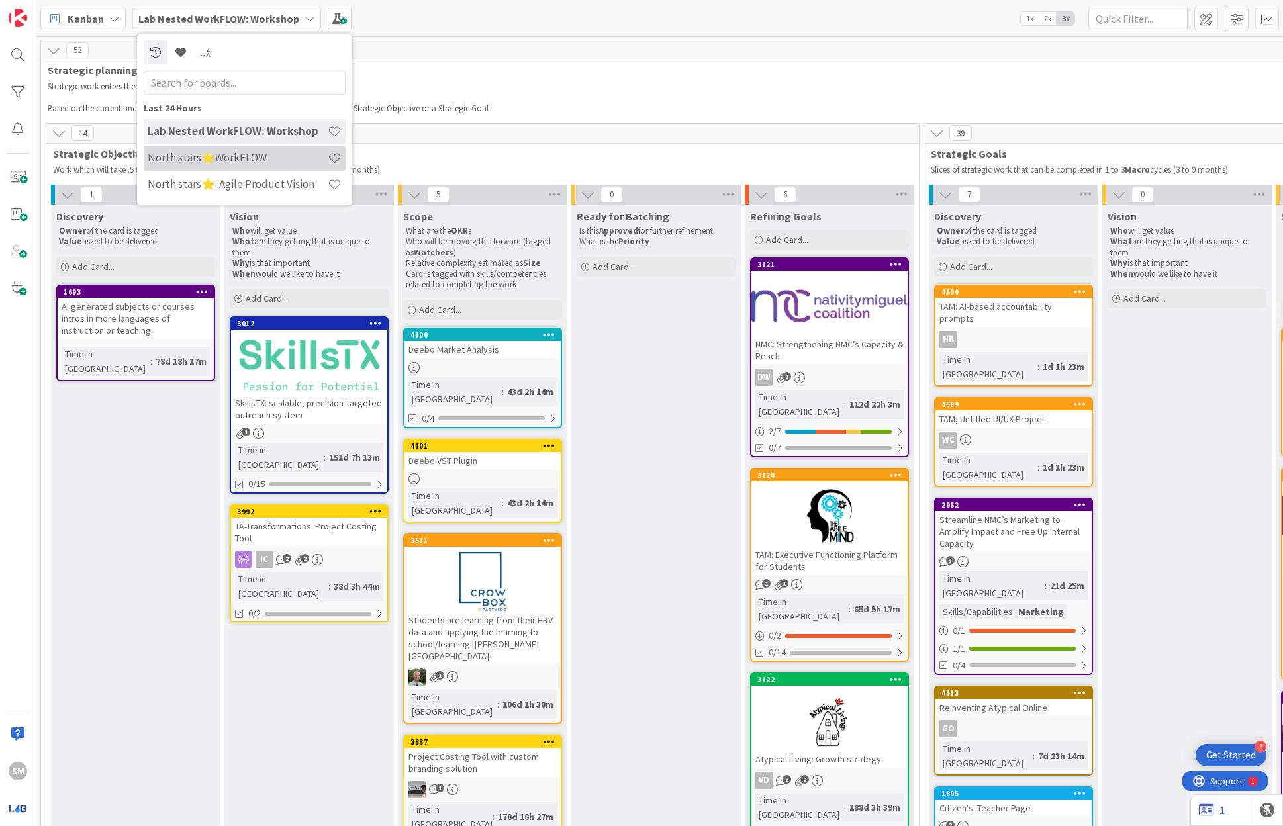
click at [192, 168] on div "North stars⭐WorkFLOW" at bounding box center [245, 158] width 202 height 25
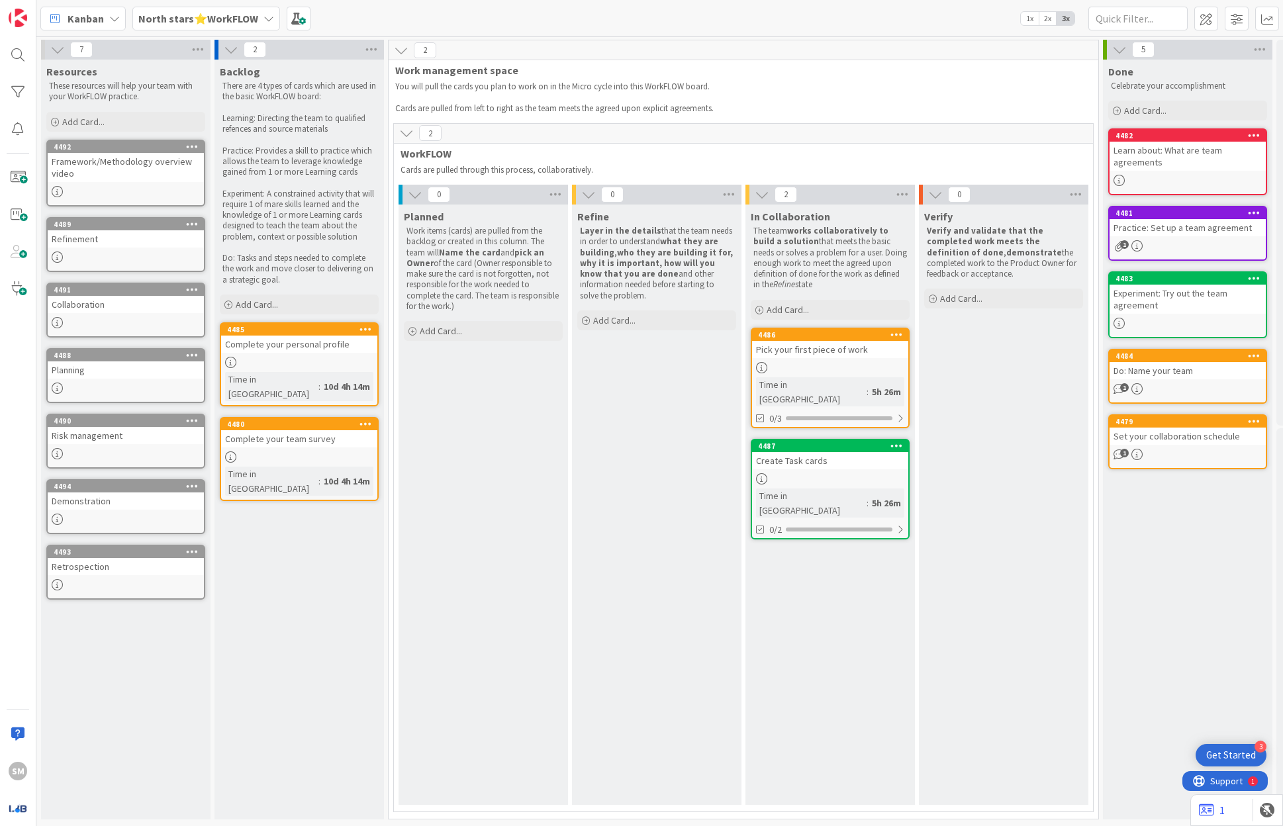
click at [814, 347] on div "Pick your first piece of work" at bounding box center [830, 349] width 156 height 17
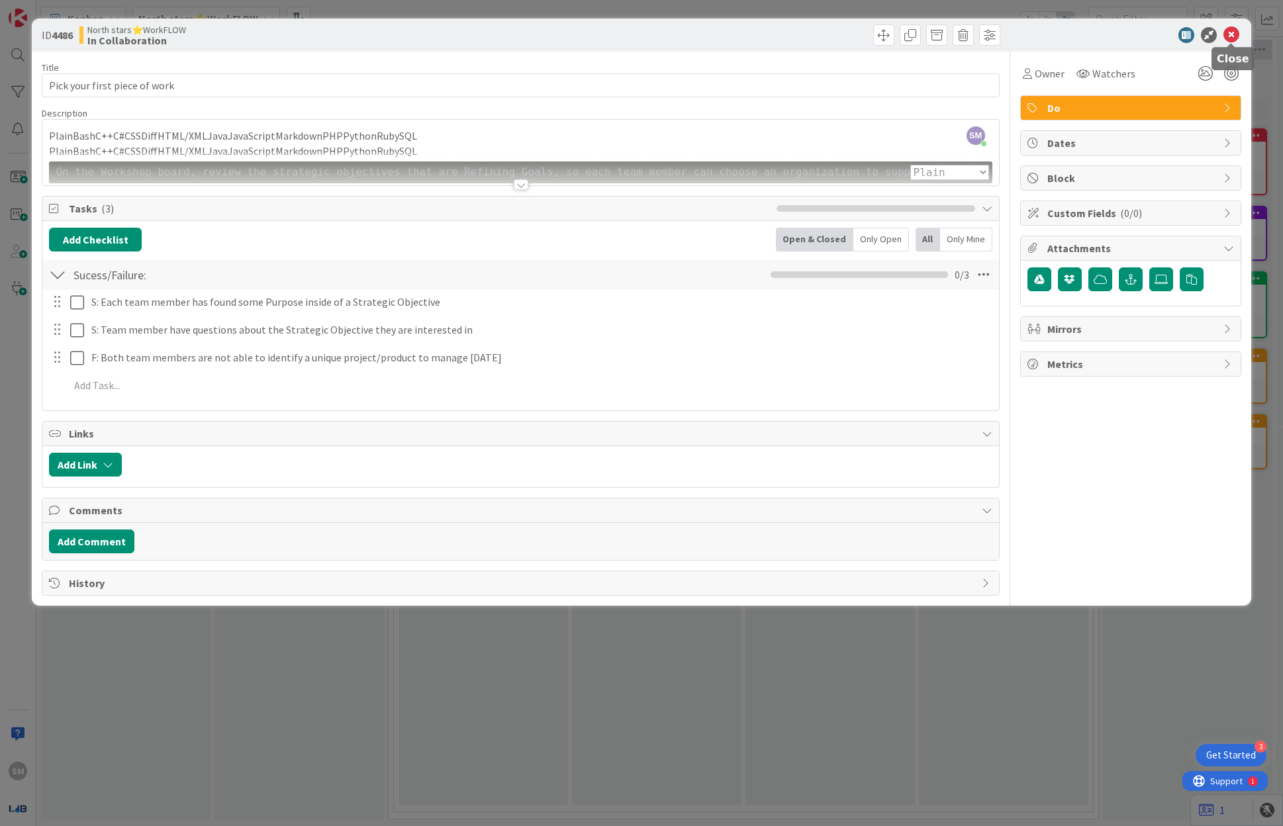
click at [1234, 36] on icon at bounding box center [1232, 35] width 16 height 16
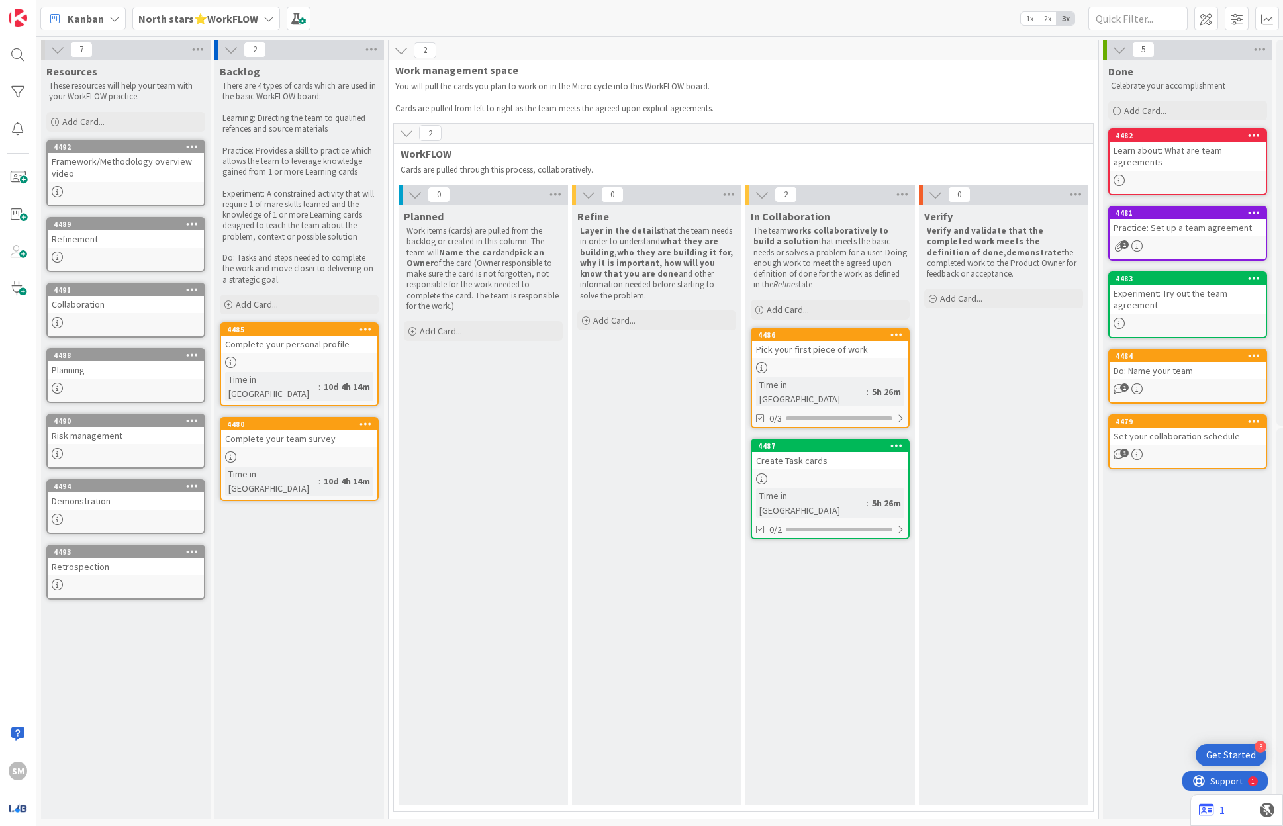
click at [807, 452] on div "Create Task cards" at bounding box center [830, 460] width 156 height 17
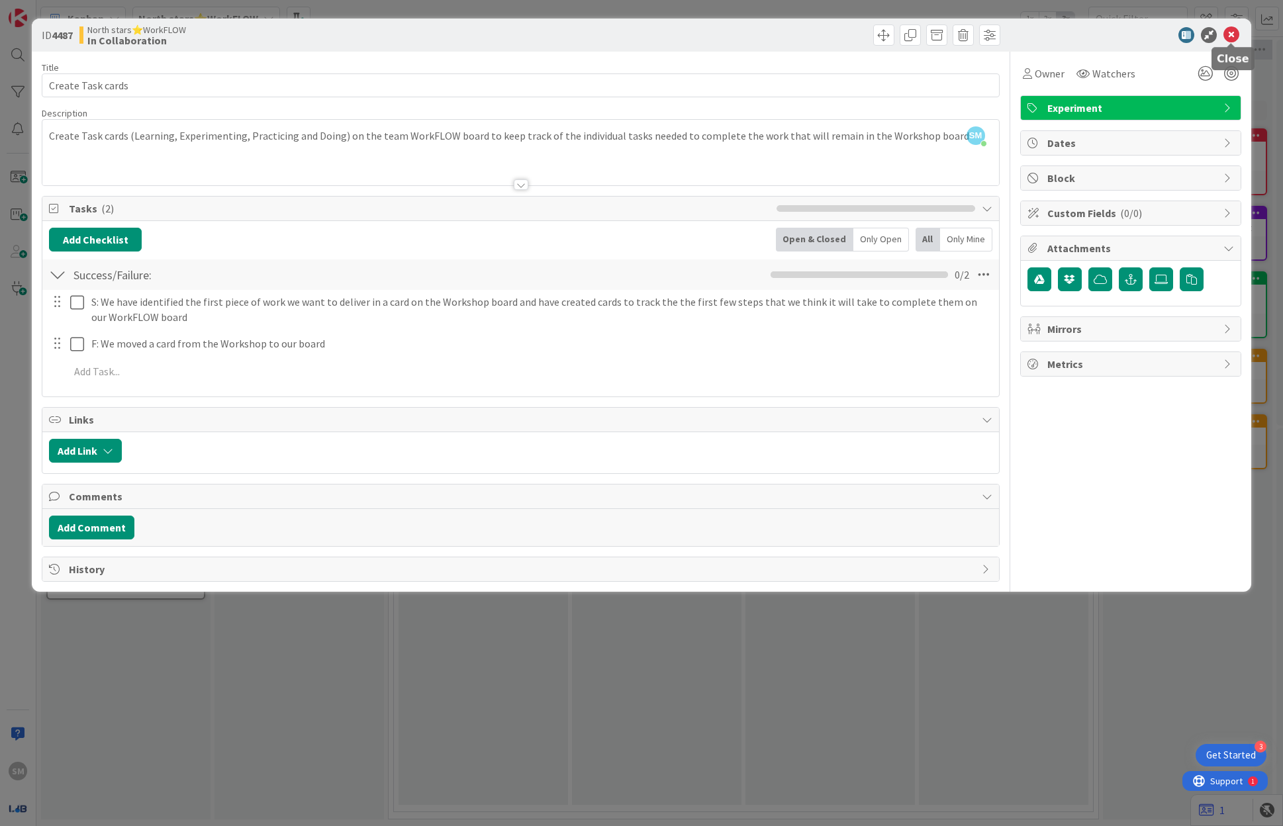
click at [1228, 32] on icon at bounding box center [1232, 35] width 16 height 16
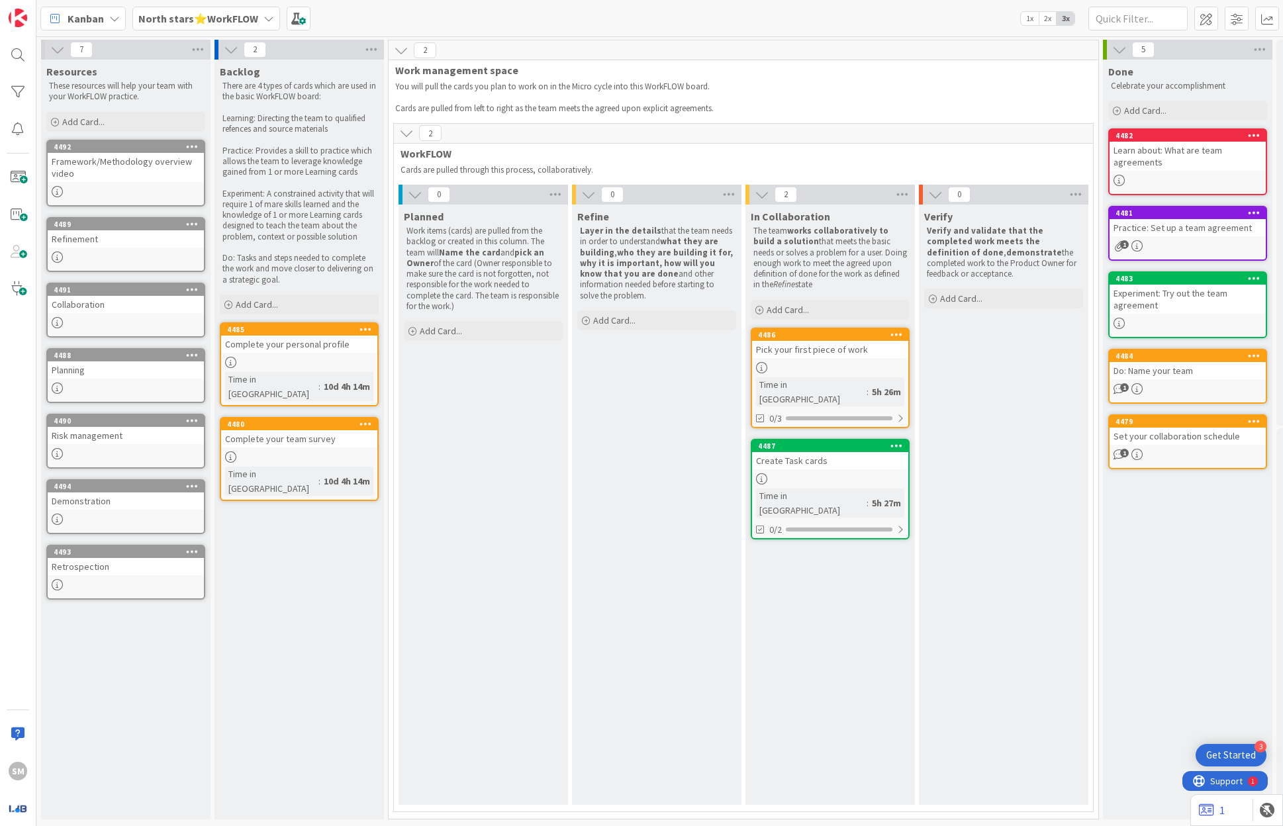
click at [497, 410] on div "Planned Work items (cards) are pulled from the backlog or created in this colum…" at bounding box center [484, 505] width 170 height 601
drag, startPoint x: 479, startPoint y: 338, endPoint x: 499, endPoint y: 368, distance: 35.8
click at [499, 368] on div "Planned Work items (cards) are pulled from the backlog or created in this colum…" at bounding box center [484, 505] width 170 height 601
click at [494, 335] on div "Add Card..." at bounding box center [483, 331] width 159 height 20
